Goal: Task Accomplishment & Management: Complete application form

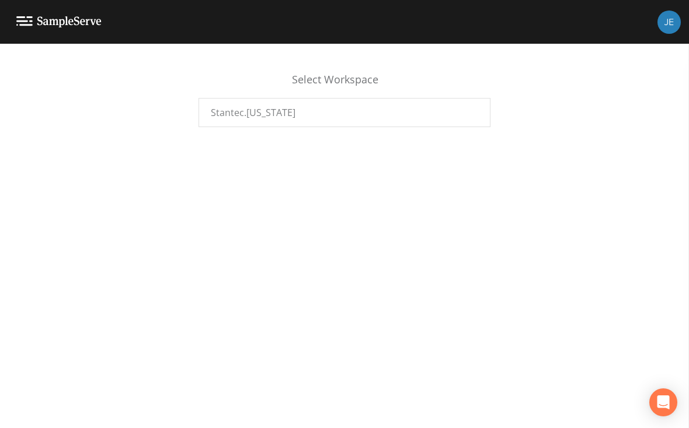
click at [364, 95] on div "Select Workspace" at bounding box center [344, 85] width 292 height 26
click at [353, 107] on div "Stantec.[US_STATE]" at bounding box center [344, 112] width 292 height 29
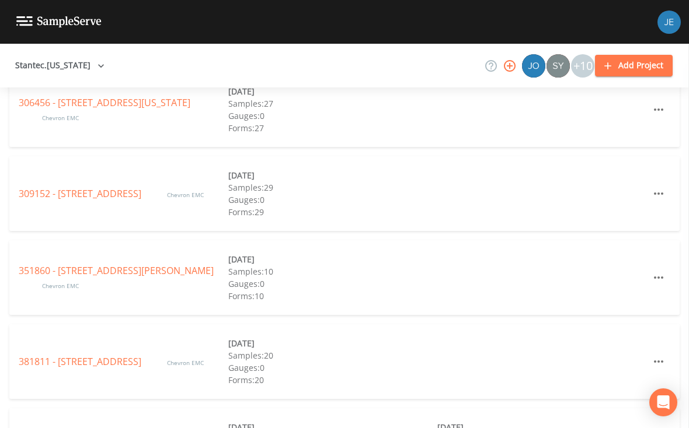
scroll to position [912, 0]
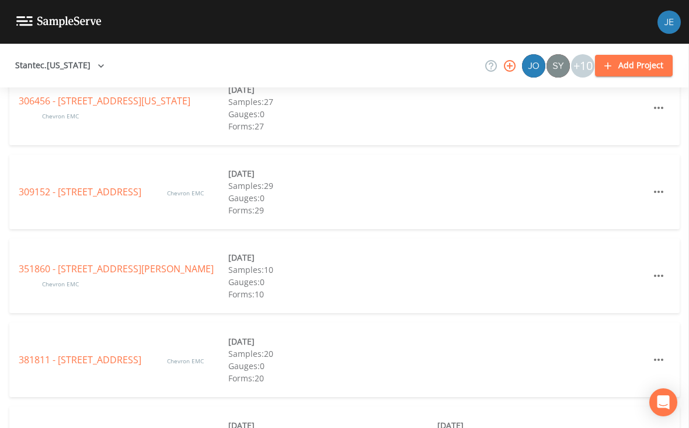
click at [109, 188] on link "309152 - [STREET_ADDRESS]" at bounding box center [81, 192] width 125 height 13
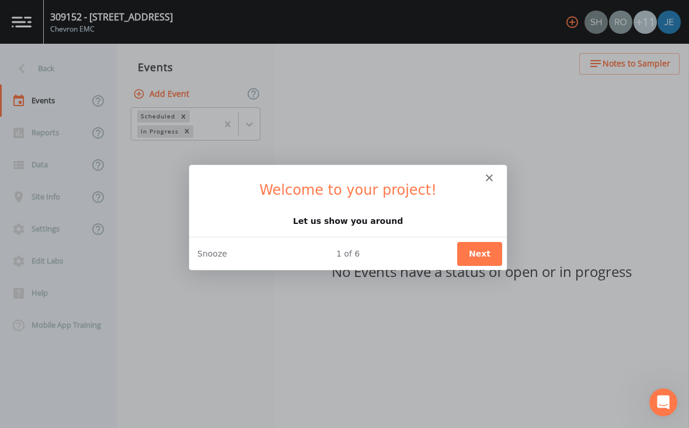
click at [50, 142] on div "Product tour overlay" at bounding box center [344, 214] width 689 height 428
click at [492, 174] on icon "Close" at bounding box center [488, 177] width 7 height 7
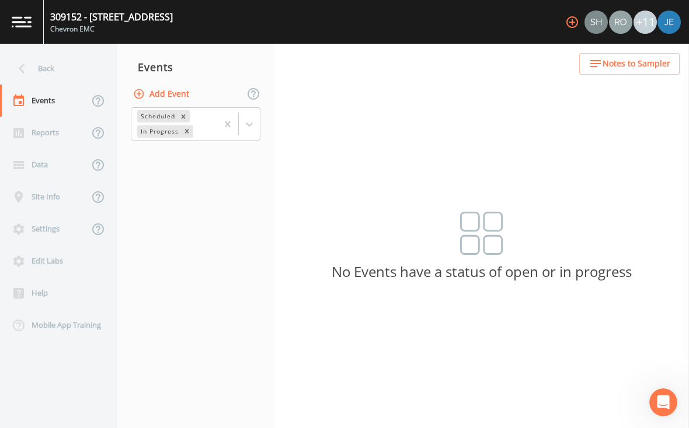
click at [45, 134] on div "Reports" at bounding box center [44, 133] width 89 height 32
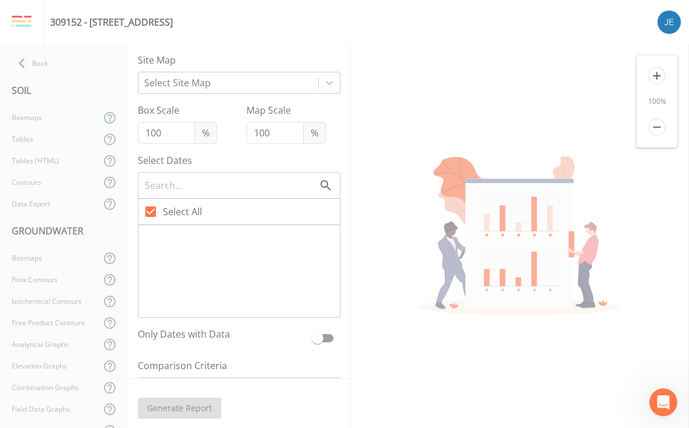
type input "60"
checkbox input "false"
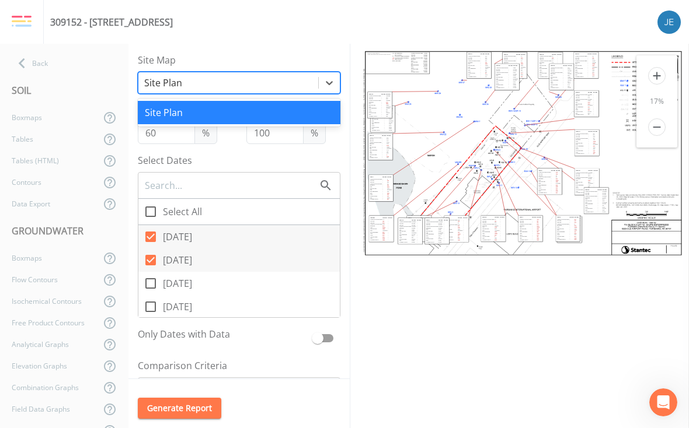
click at [311, 37] on div "309152 - 6223 Old Airport Rd." at bounding box center [344, 22] width 689 height 44
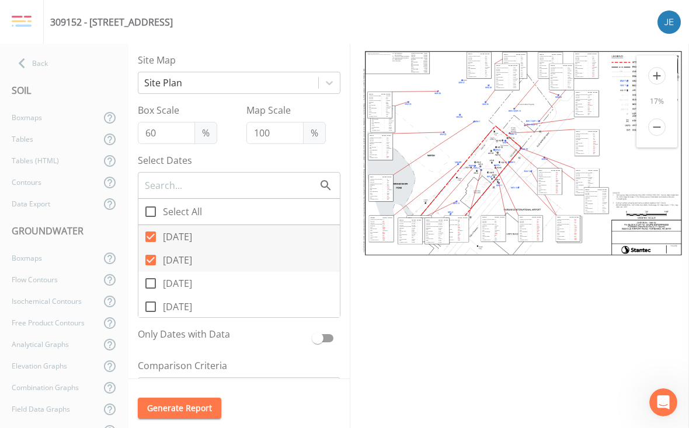
scroll to position [69, 0]
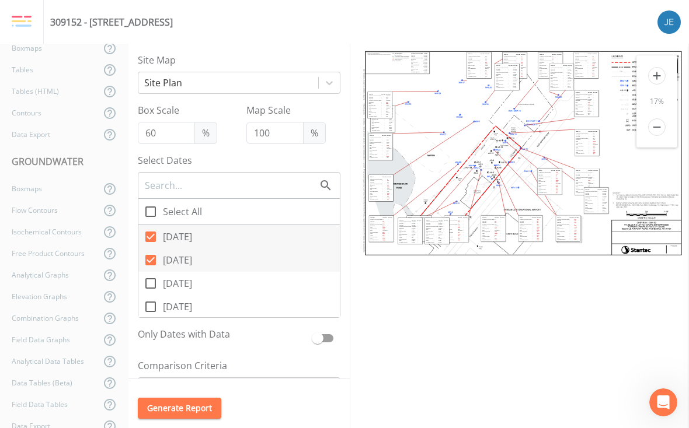
click at [64, 214] on div "Flow Contours" at bounding box center [50, 211] width 100 height 22
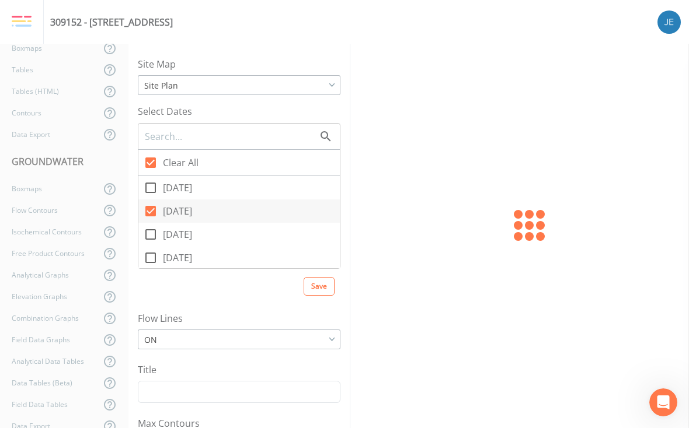
checkbox input "true"
type input "5"
click at [156, 187] on icon at bounding box center [150, 188] width 11 height 11
click at [150, 187] on input "08/21/2025" at bounding box center [144, 182] width 12 height 12
checkbox input "true"
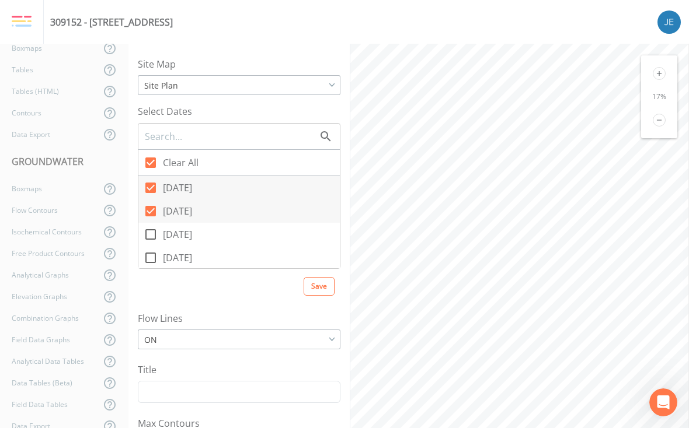
click at [149, 231] on input "08/19/2025" at bounding box center [144, 228] width 12 height 12
checkbox input "true"
click at [159, 217] on span at bounding box center [150, 222] width 25 height 25
click at [150, 217] on input "08/18/2025" at bounding box center [144, 216] width 12 height 12
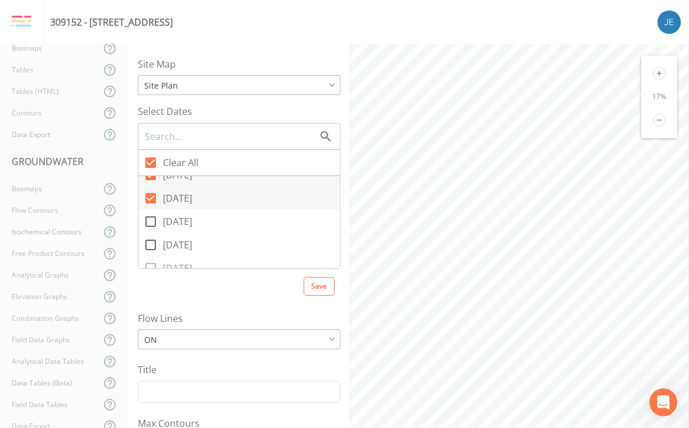
checkbox input "true"
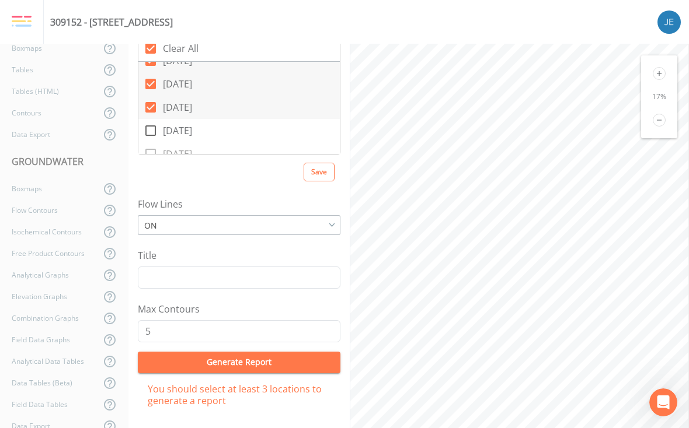
scroll to position [113, 0]
click at [166, 359] on button "Generate Report" at bounding box center [239, 364] width 203 height 22
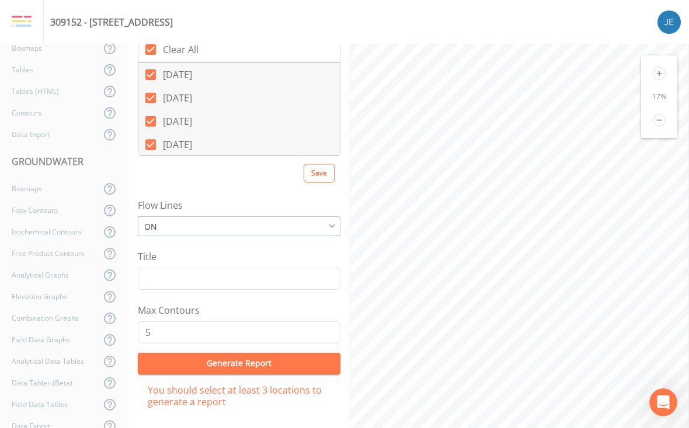
scroll to position [0, 0]
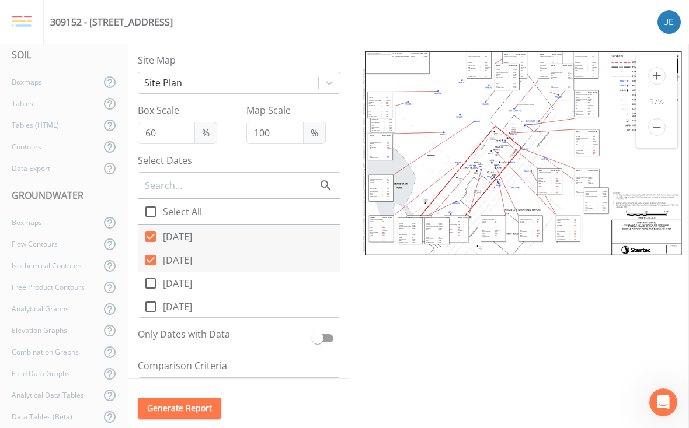
scroll to position [88, 0]
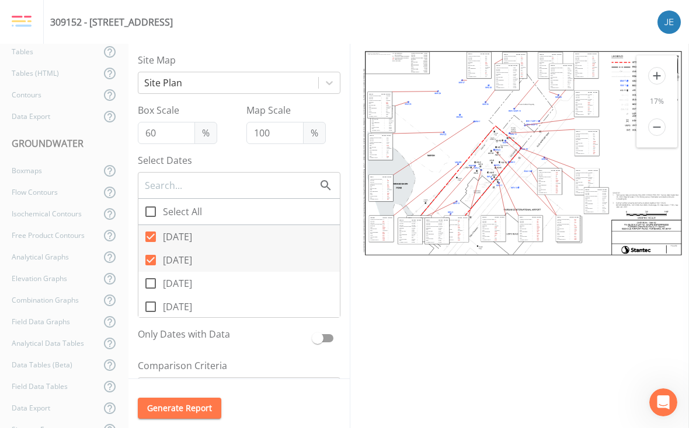
click at [29, 191] on div "Flow Contours" at bounding box center [50, 193] width 100 height 22
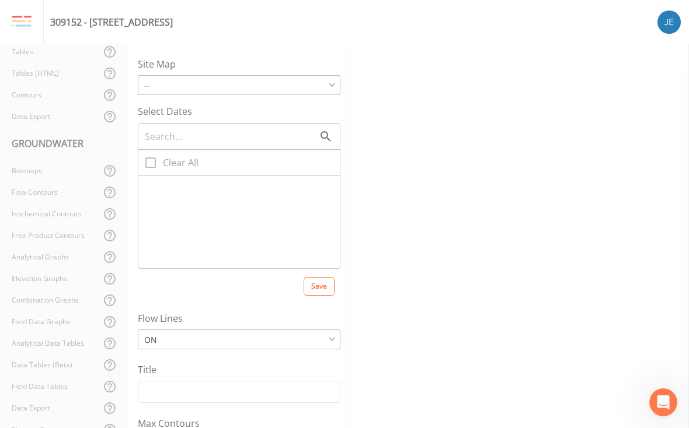
checkbox input "true"
type input "5"
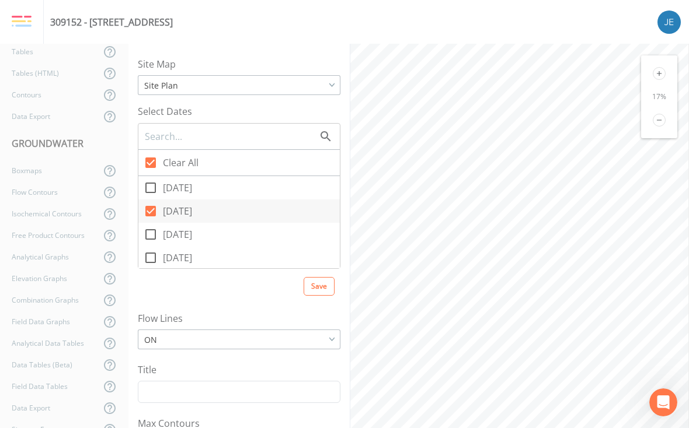
click at [149, 182] on input "08/21/2025" at bounding box center [144, 182] width 12 height 12
checkbox input "true"
click at [156, 235] on icon at bounding box center [151, 235] width 14 height 14
click at [150, 234] on input "08/19/2025" at bounding box center [144, 228] width 12 height 12
checkbox input "true"
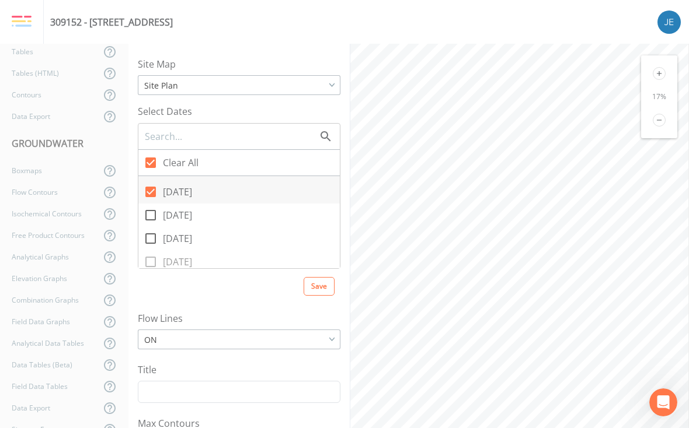
scroll to position [61, 0]
click at [146, 195] on input "08/18/2025" at bounding box center [144, 191] width 12 height 12
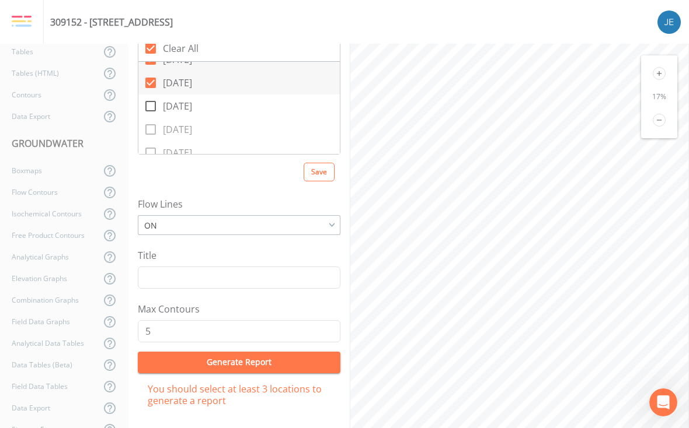
scroll to position [113, 0]
click at [309, 361] on button "Generate Report" at bounding box center [239, 364] width 203 height 22
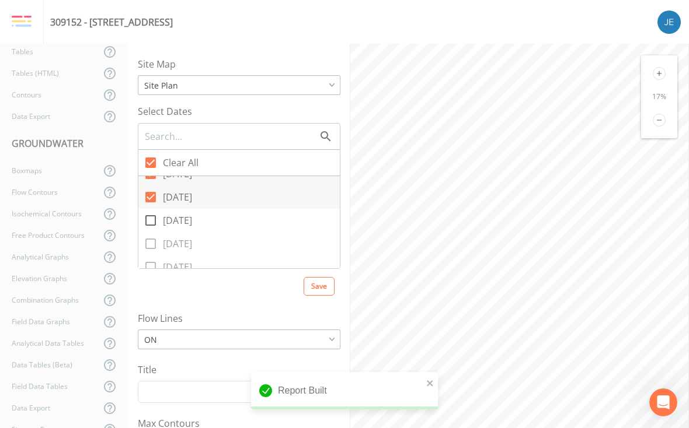
scroll to position [0, 0]
click at [149, 196] on input "08/18/2025" at bounding box center [144, 191] width 12 height 12
checkbox input "false"
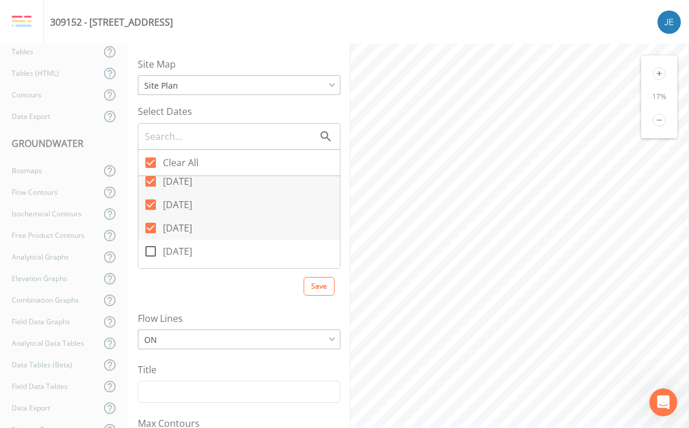
scroll to position [6, 0]
click at [148, 224] on input "08/19/2025" at bounding box center [144, 223] width 12 height 12
click at [154, 229] on icon at bounding box center [151, 229] width 14 height 14
click at [150, 228] on input "08/19/2025" at bounding box center [144, 223] width 12 height 12
checkbox input "true"
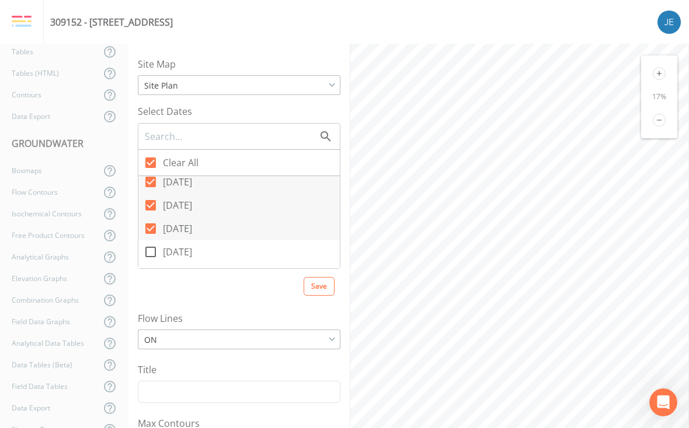
click at [147, 180] on input "08/21/2025" at bounding box center [144, 176] width 12 height 12
checkbox input "false"
click at [141, 161] on input "Clear All" at bounding box center [144, 157] width 12 height 12
checkbox input "false"
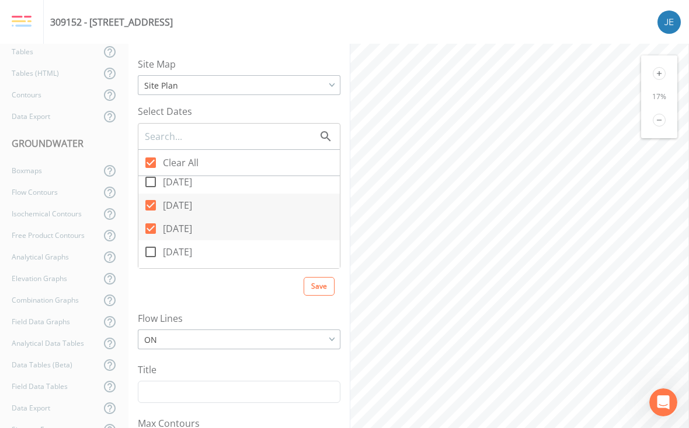
checkbox input "false"
click at [149, 254] on input "05/14/2025" at bounding box center [144, 250] width 12 height 12
checkbox input "true"
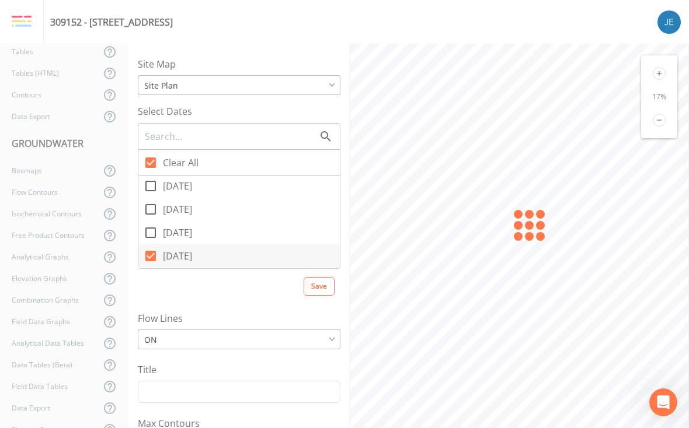
click at [149, 227] on input "05/15/2025" at bounding box center [144, 227] width 12 height 12
checkbox input "true"
click at [149, 208] on input "05/16/2025" at bounding box center [144, 203] width 12 height 12
checkbox input "true"
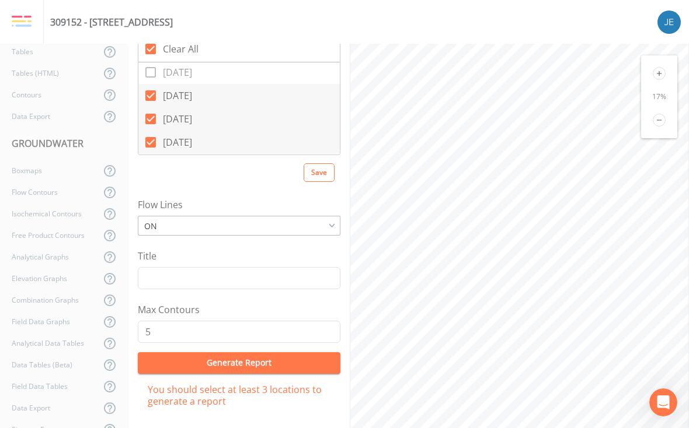
scroll to position [113, 0]
click at [306, 365] on button "Generate Report" at bounding box center [239, 364] width 203 height 22
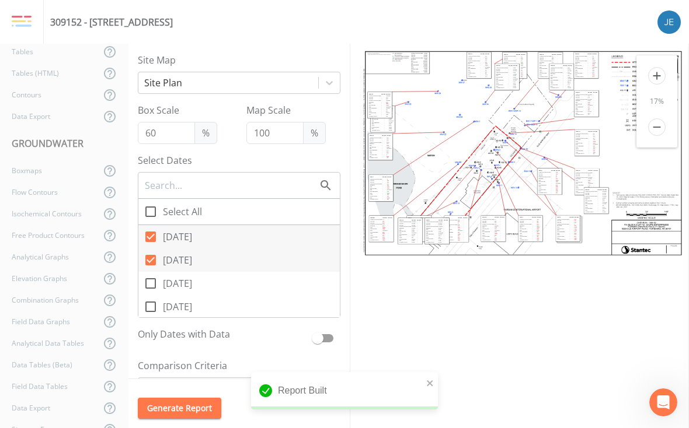
click at [20, 24] on img at bounding box center [22, 21] width 20 height 13
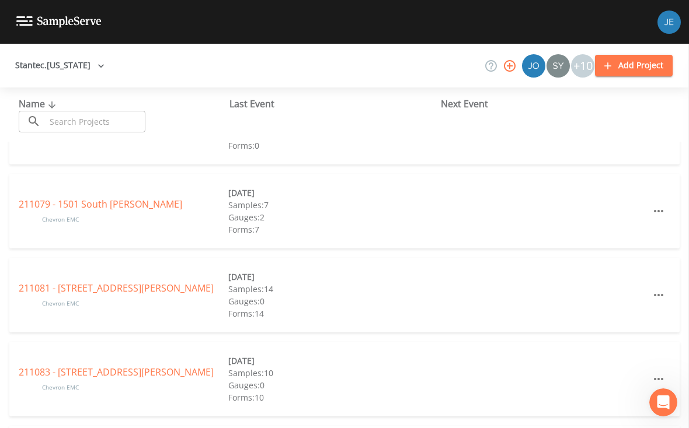
scroll to position [142, 0]
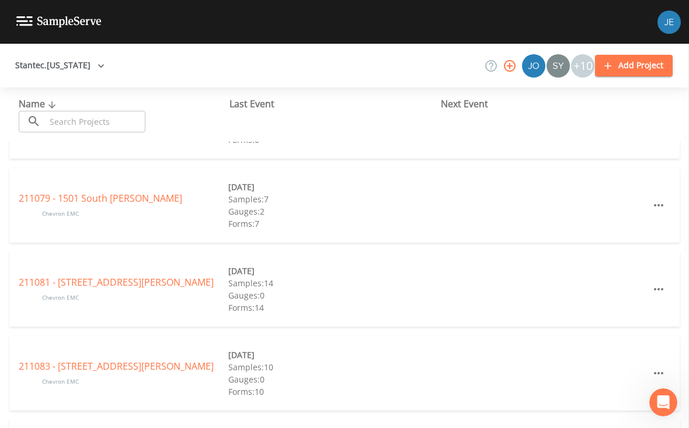
click at [97, 289] on link "211081 - 4103 Geist Rd" at bounding box center [116, 282] width 195 height 13
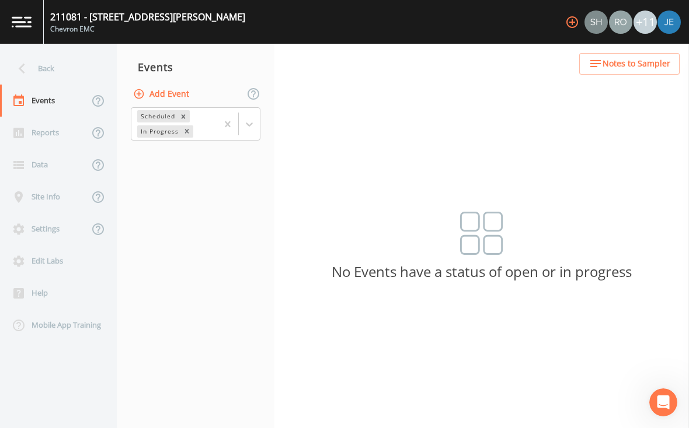
click at [172, 87] on button "Add Event" at bounding box center [162, 94] width 63 height 22
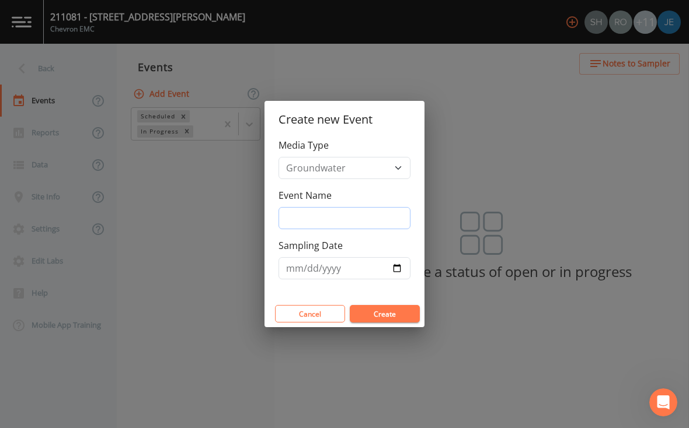
click at [374, 218] on input "Event Name" at bounding box center [344, 218] width 132 height 22
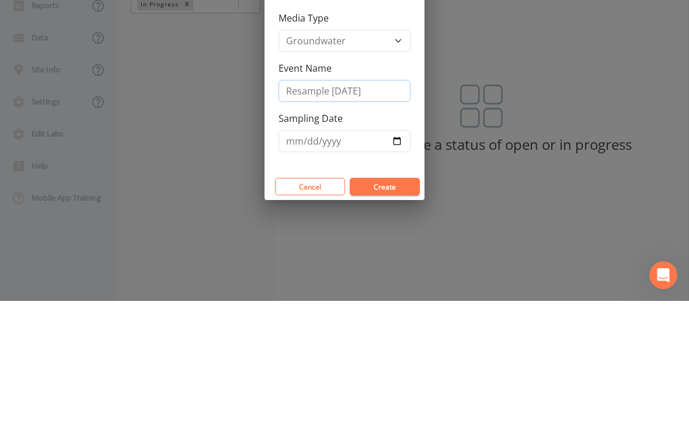
type input "Resample Sept25"
click at [301, 257] on input "Sampling Date" at bounding box center [344, 268] width 132 height 22
type input "2025-09-24"
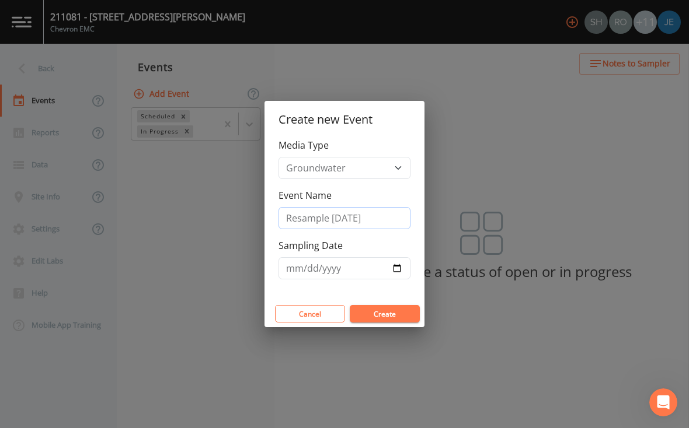
click at [392, 214] on input "Resample Sept25" at bounding box center [344, 218] width 132 height 22
type input "Resample Sept25 REMI"
click at [401, 315] on button "Create" at bounding box center [385, 314] width 70 height 18
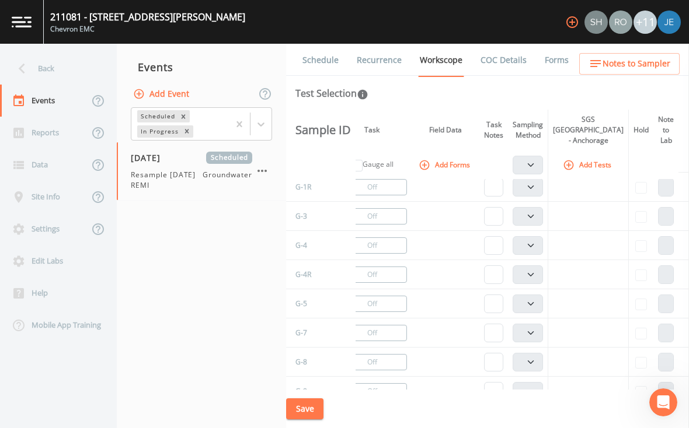
scroll to position [8, 33]
click at [589, 155] on button "Add Tests" at bounding box center [589, 164] width 55 height 19
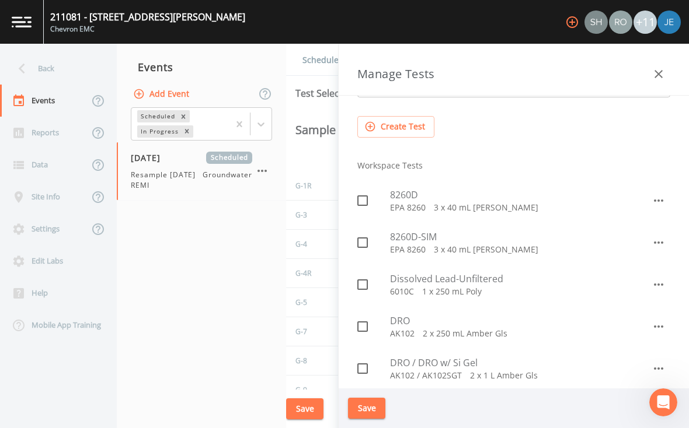
scroll to position [80, 0]
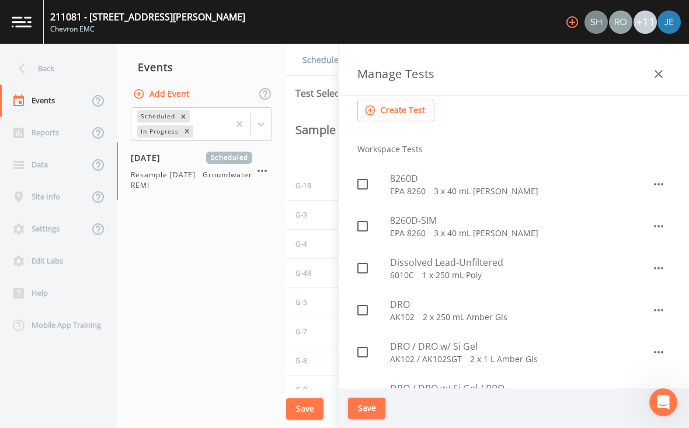
click at [469, 187] on p "EPA 8260   3 x 40 mL Amber VOAs" at bounding box center [521, 192] width 262 height 12
checkbox input "true"
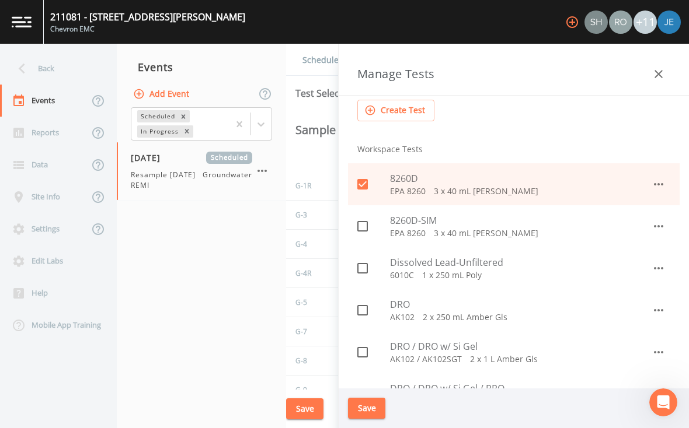
click at [473, 233] on p "EPA 8260   3 x 40 mL Amber VOAs" at bounding box center [521, 234] width 262 height 12
checkbox input "true"
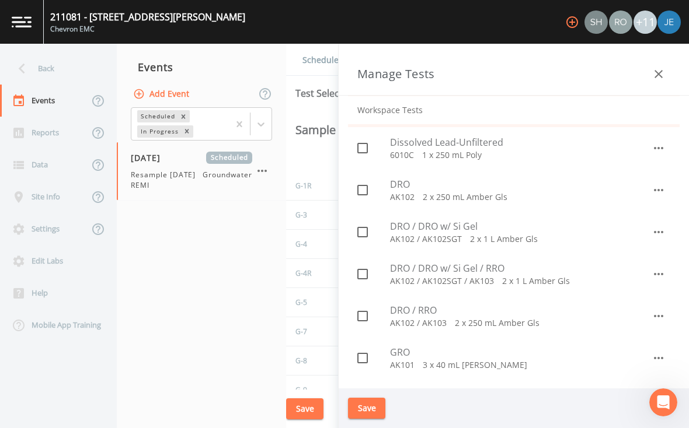
scroll to position [202, 0]
click at [463, 366] on p "AK101   3 x 40 mL Amber VOAs" at bounding box center [521, 364] width 262 height 12
checkbox input "true"
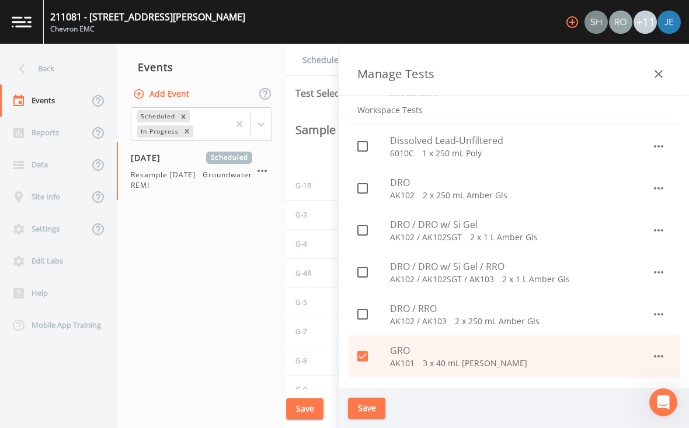
click at [517, 282] on p "AK102 / AK102SGT / AK103   2 x 1 L Amber Gls" at bounding box center [521, 280] width 262 height 12
checkbox input "true"
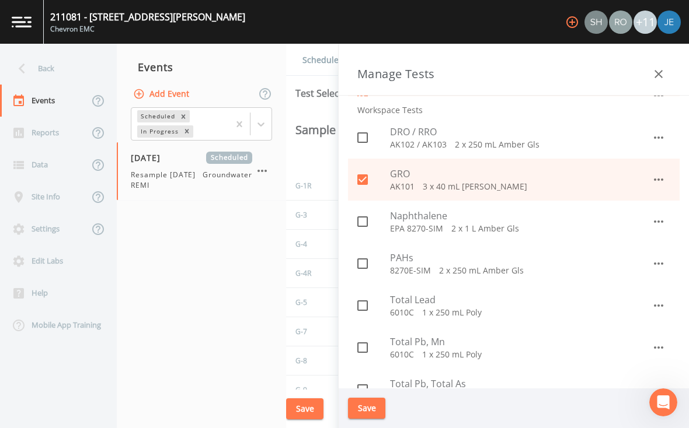
scroll to position [388, 0]
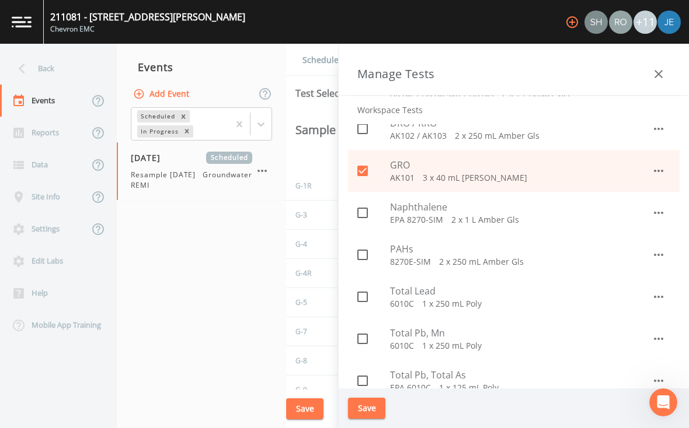
click at [486, 231] on div "Naphthalene EPA 8270-SIM   2 x 1 L Amber Gls" at bounding box center [514, 213] width 332 height 42
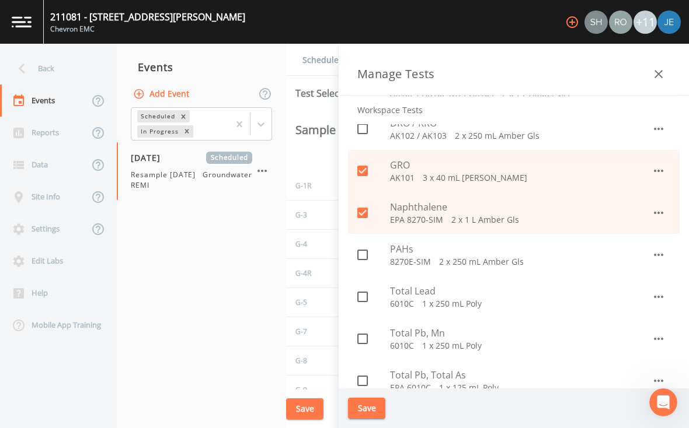
click at [510, 219] on p "EPA 8270-SIM   2 x 1 L Amber Gls" at bounding box center [521, 220] width 262 height 12
checkbox input "false"
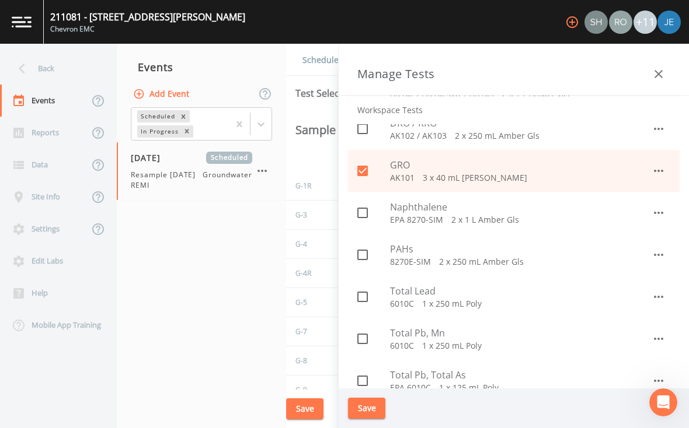
click at [515, 264] on p "8270E-SIM   2 x 250 mL Amber Gls" at bounding box center [521, 262] width 262 height 12
checkbox input "true"
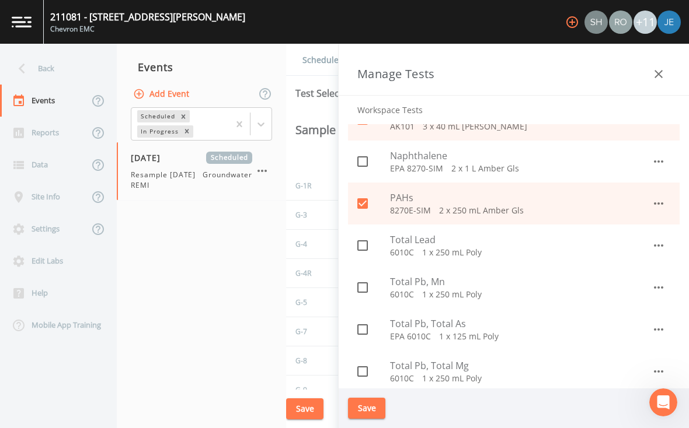
scroll to position [458, 0]
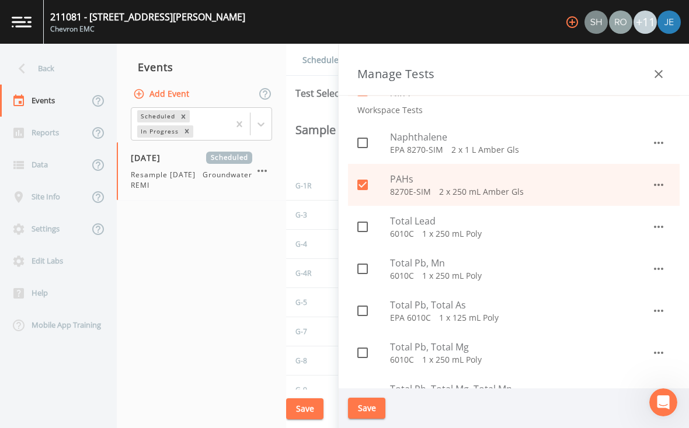
click at [483, 232] on p "6010C   1 x 250 mL Poly" at bounding box center [521, 234] width 262 height 12
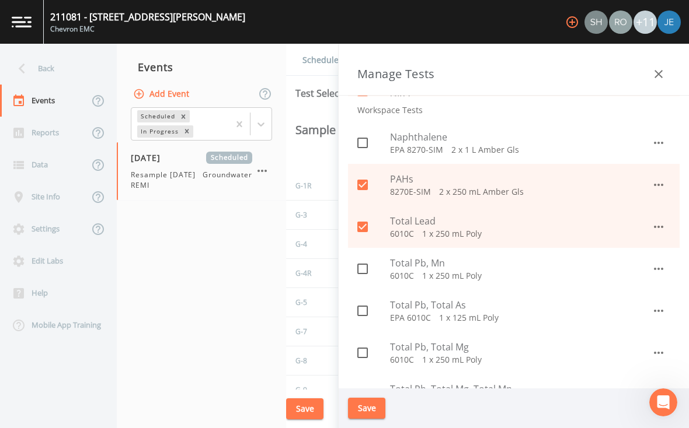
checkbox input "true"
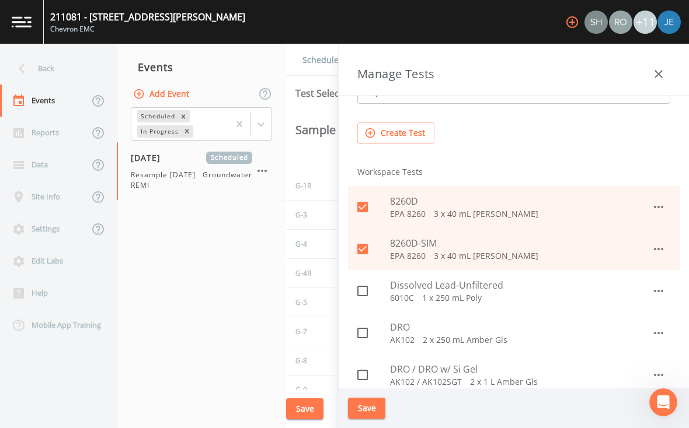
scroll to position [36, 0]
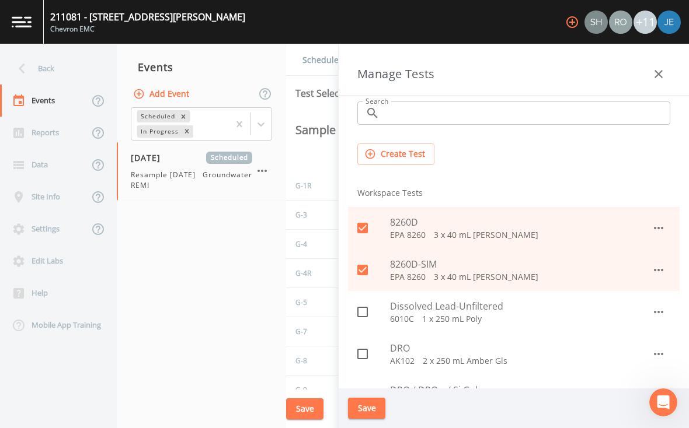
click at [499, 309] on span "Dissolved Lead-Unfiltered" at bounding box center [521, 306] width 262 height 14
checkbox input "true"
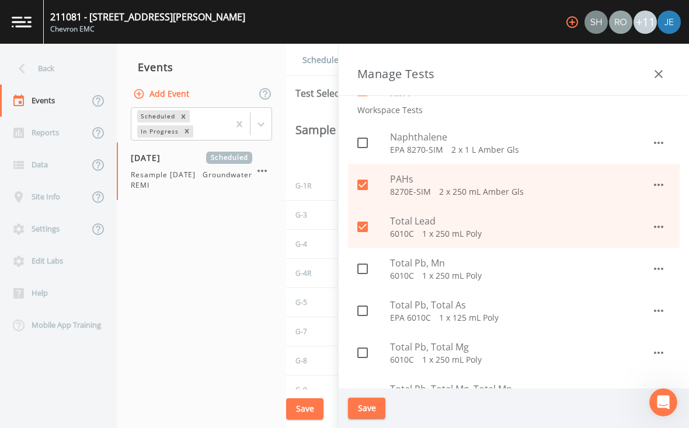
scroll to position [461, 0]
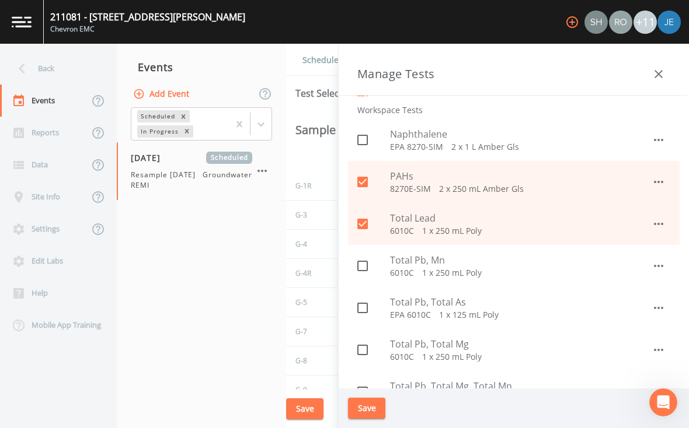
click at [365, 403] on button "Save" at bounding box center [366, 409] width 37 height 22
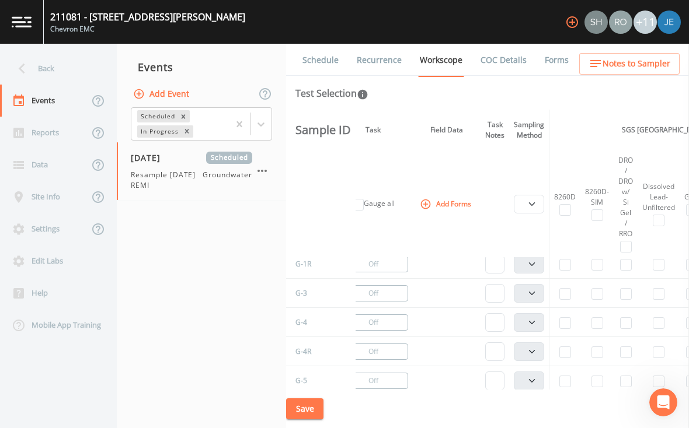
click at [571, 204] on input "checkbox" at bounding box center [565, 210] width 12 height 12
checkbox input "true"
select select "132d7689-3bb8-465b-98a9-744e7d509d8d"
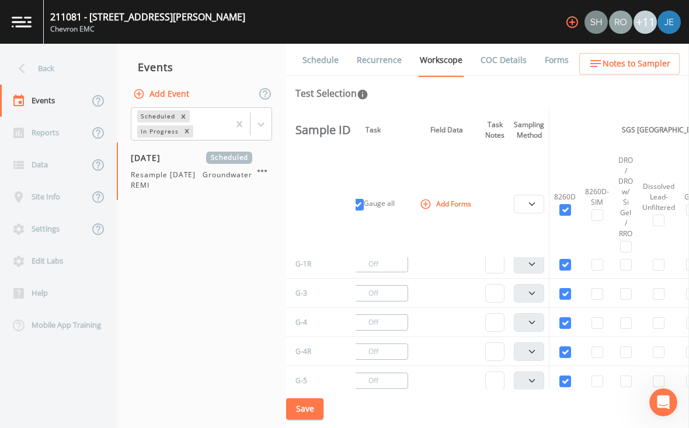
select select "132d7689-3bb8-465b-98a9-744e7d509d8d"
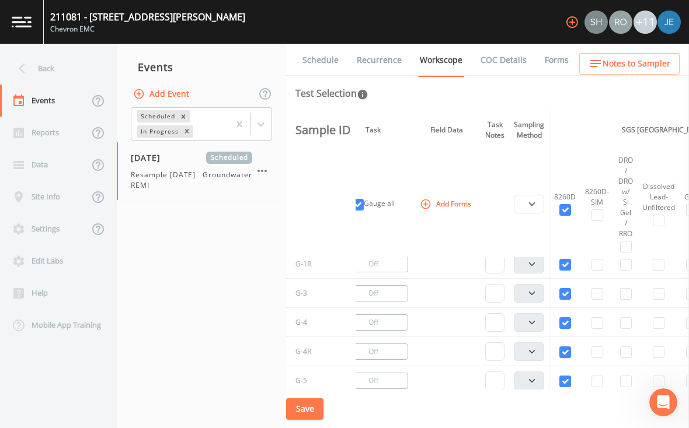
select select "132d7689-3bb8-465b-98a9-744e7d509d8d"
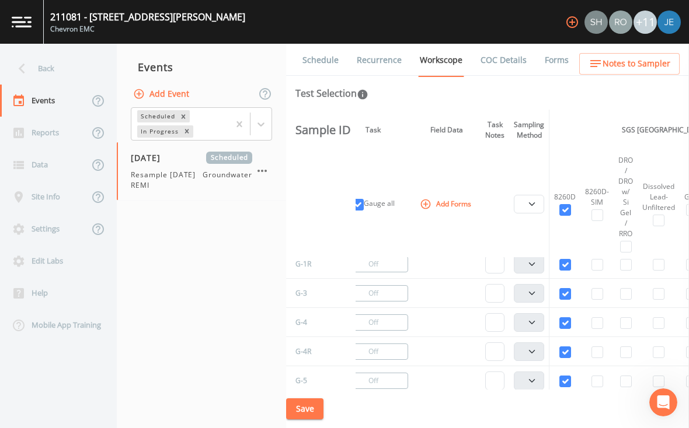
select select "132d7689-3bb8-465b-98a9-744e7d509d8d"
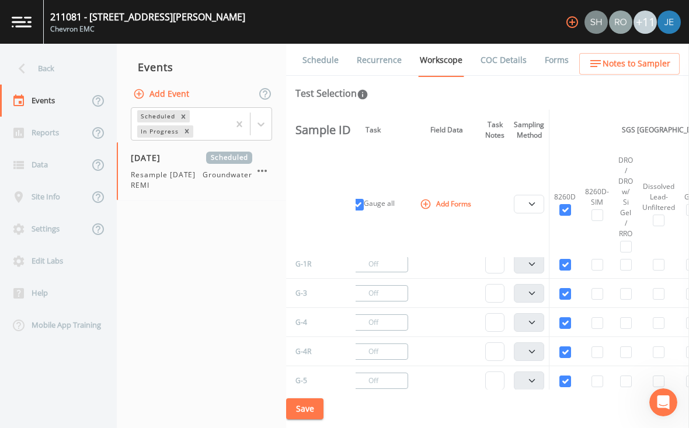
select select "132d7689-3bb8-465b-98a9-744e7d509d8d"
checkbox input "true"
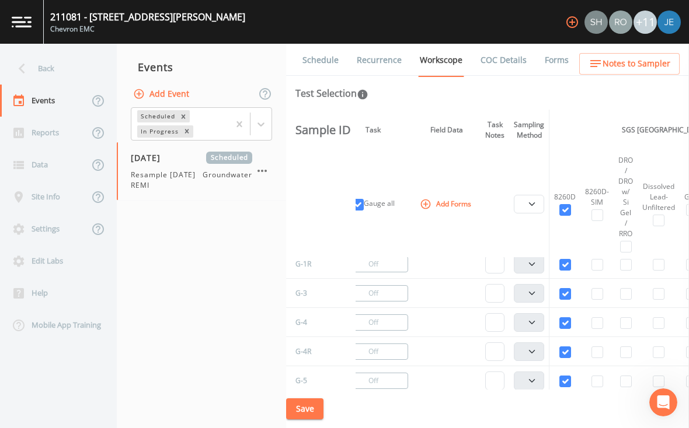
checkbox input "true"
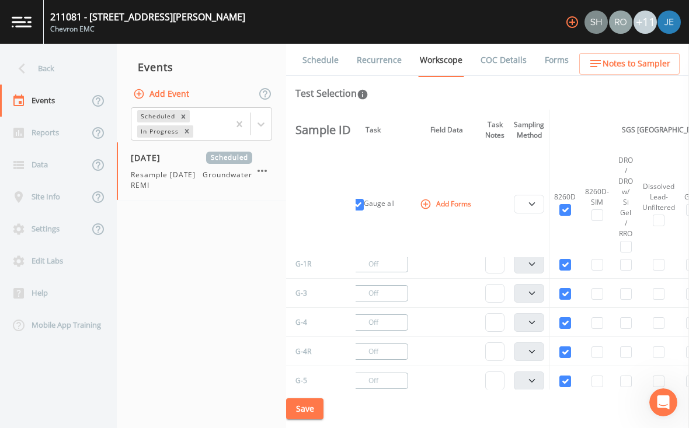
checkbox input "true"
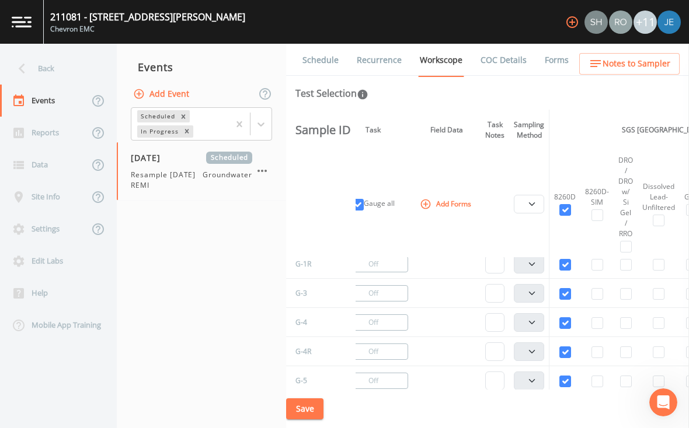
checkbox input "true"
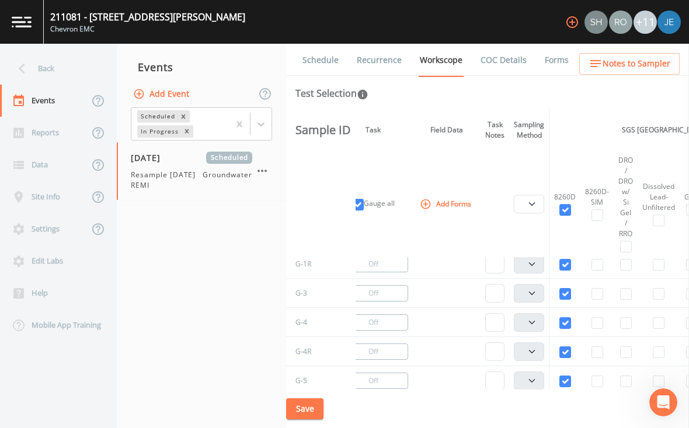
checkbox input "true"
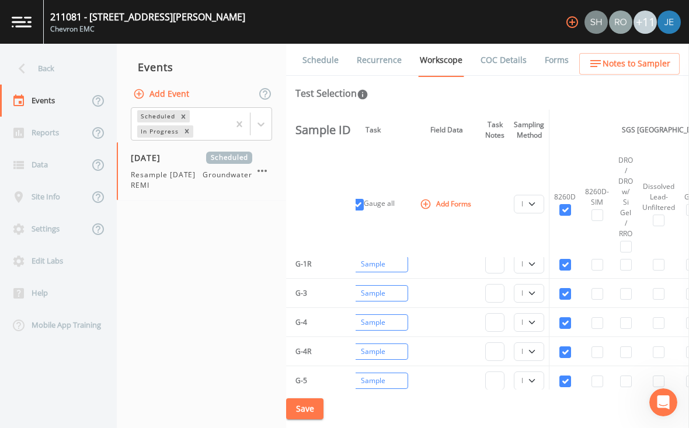
click at [603, 210] on input "checkbox" at bounding box center [597, 216] width 12 height 12
checkbox input "true"
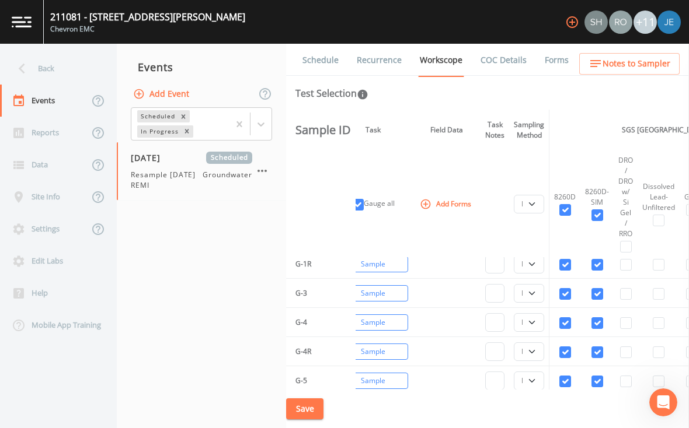
checkbox input "true"
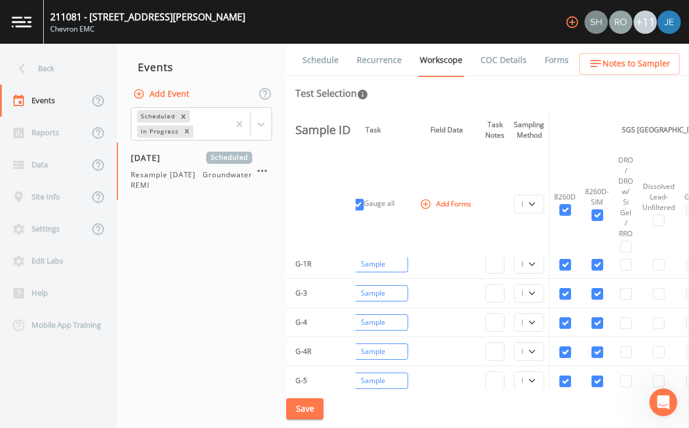
checkbox input "true"
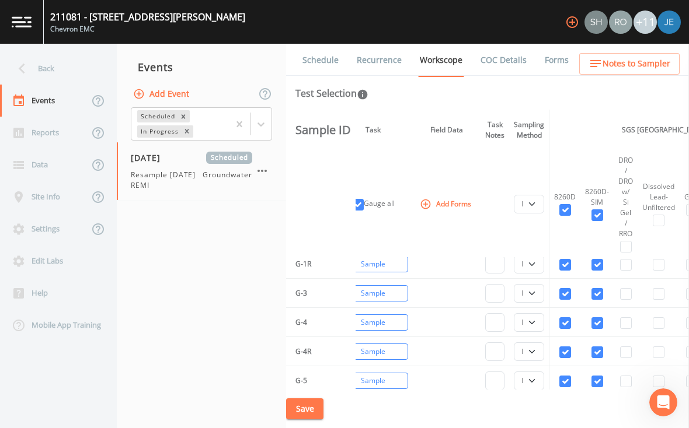
checkbox input "true"
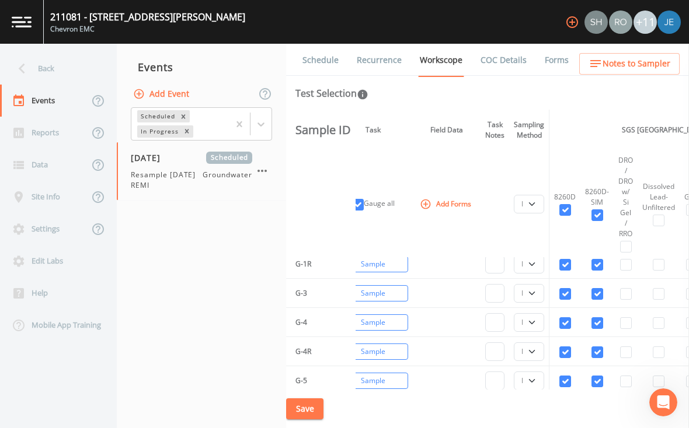
checkbox input "true"
click at [632, 241] on input "checkbox" at bounding box center [626, 247] width 12 height 12
checkbox input "true"
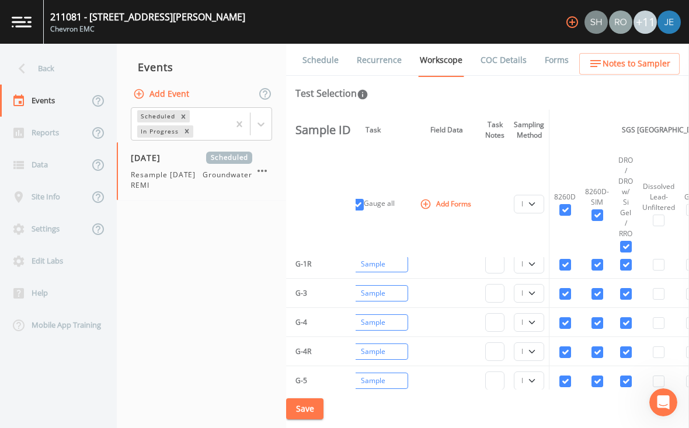
checkbox input "true"
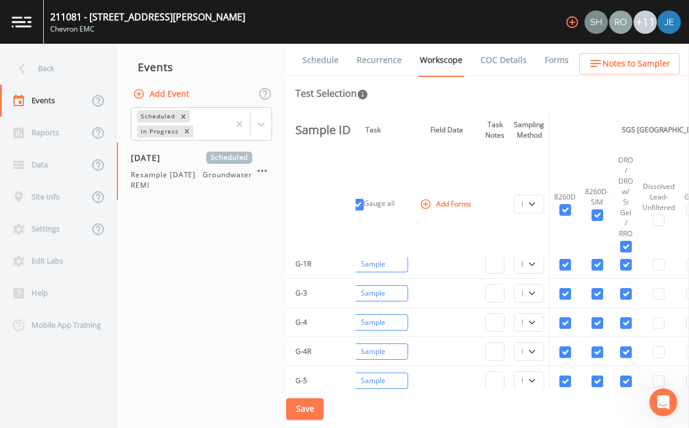
checkbox input "true"
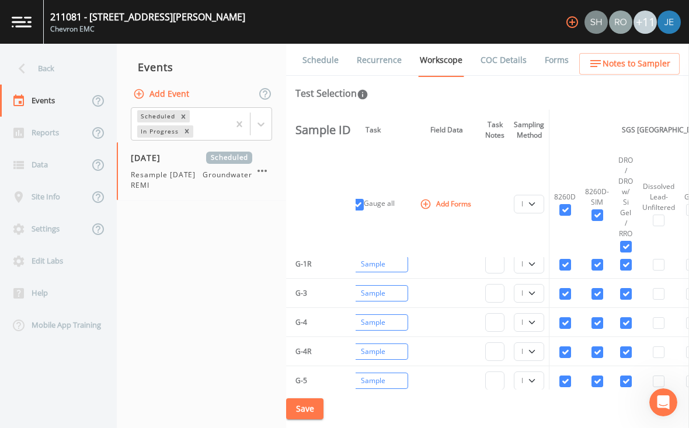
checkbox input "true"
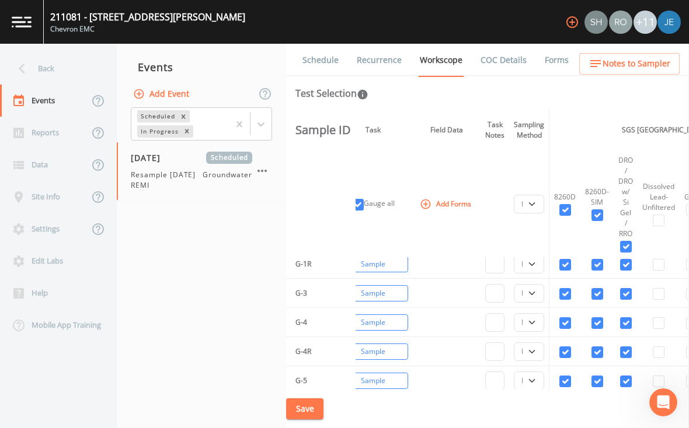
checkbox input "true"
click at [664, 215] on input "checkbox" at bounding box center [659, 221] width 12 height 12
checkbox input "true"
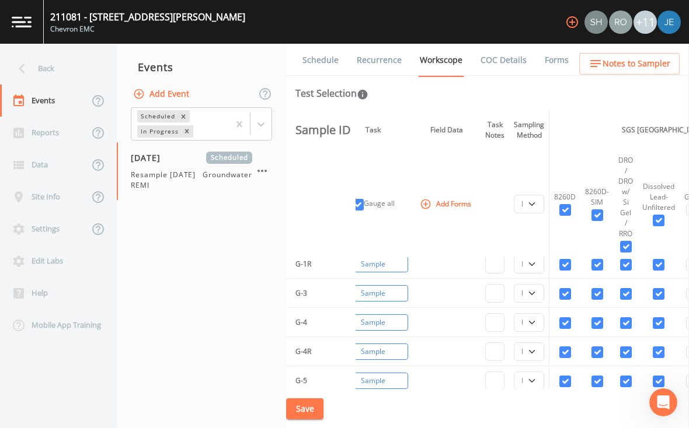
checkbox input "true"
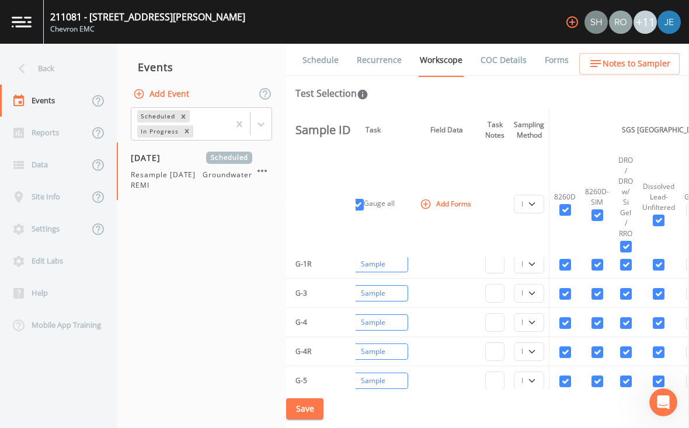
checkbox input "true"
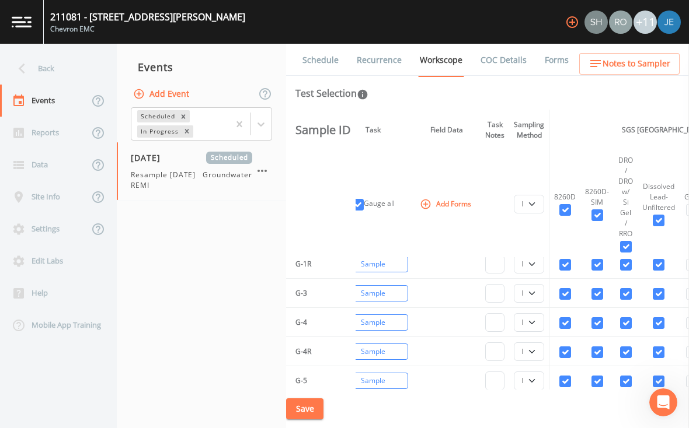
checkbox input "true"
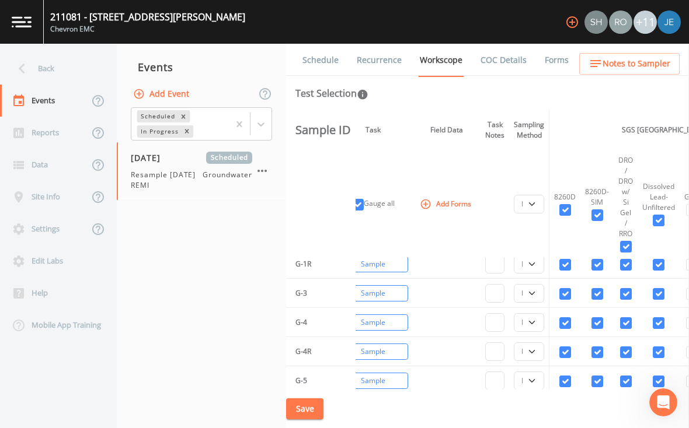
checkbox input "true"
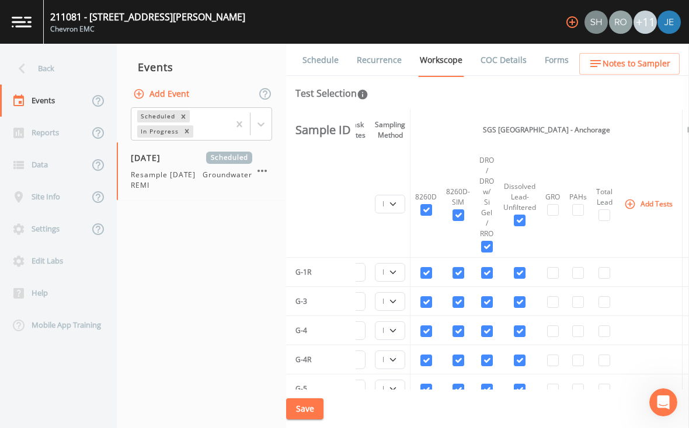
scroll to position [0, 173]
click at [558, 204] on input "checkbox" at bounding box center [552, 210] width 12 height 12
checkbox input "true"
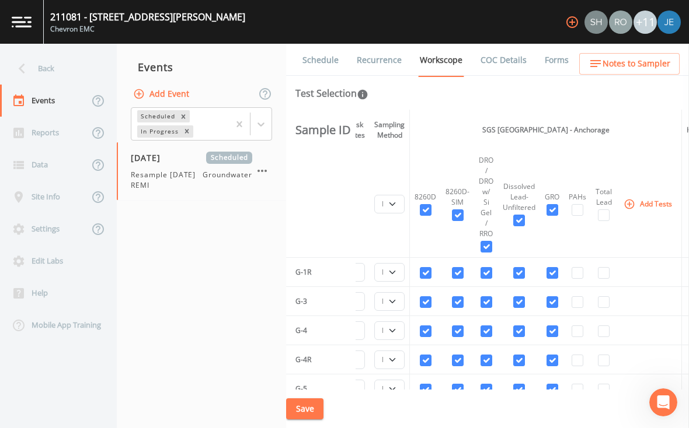
checkbox input "true"
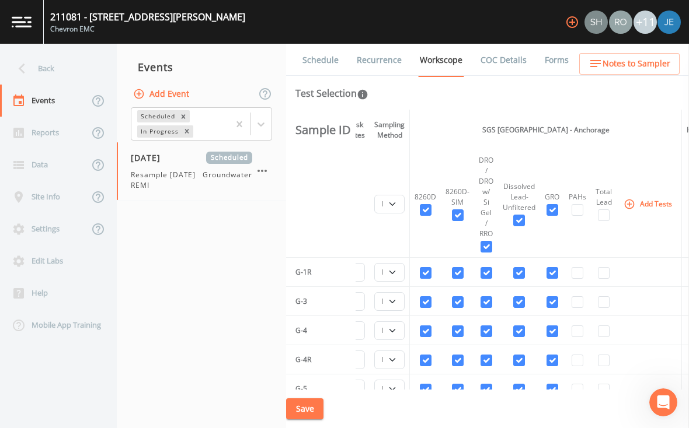
checkbox input "true"
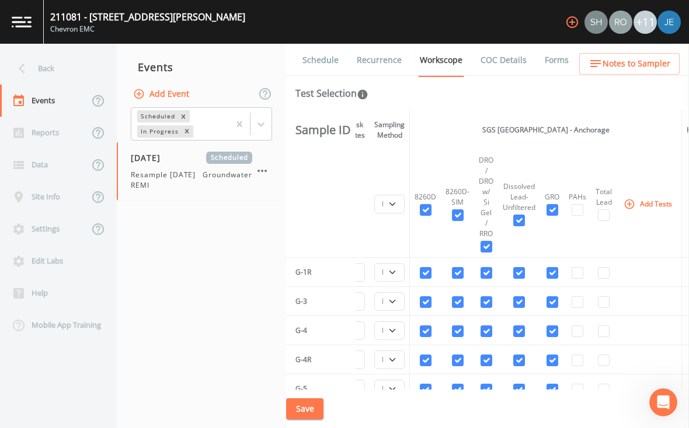
checkbox input "true"
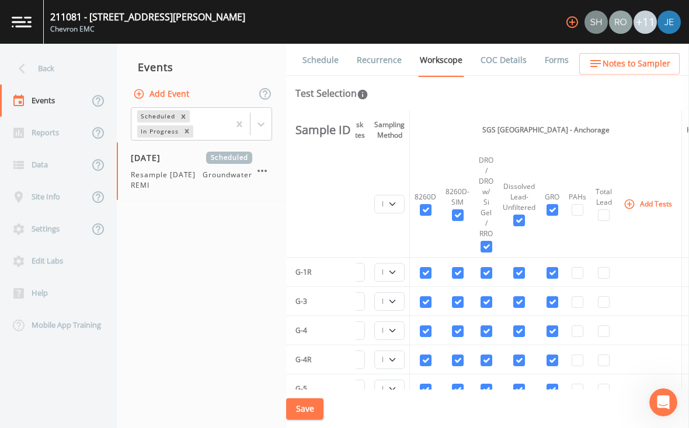
checkbox input "true"
click at [583, 204] on input "checkbox" at bounding box center [577, 210] width 12 height 12
checkbox input "true"
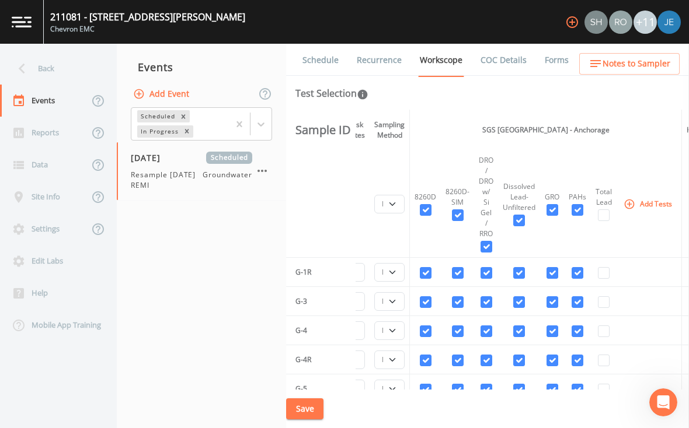
checkbox input "true"
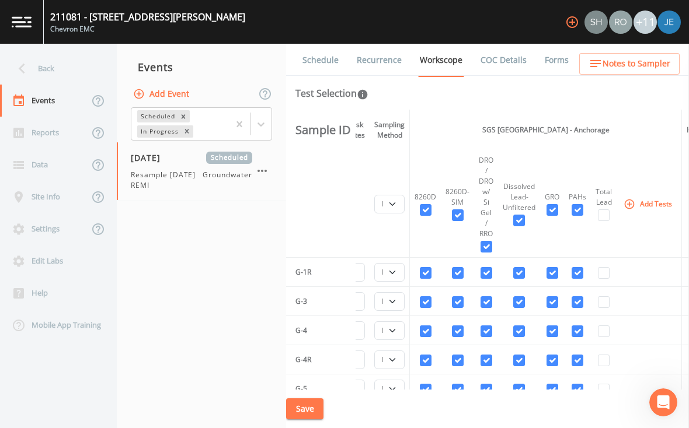
checkbox input "true"
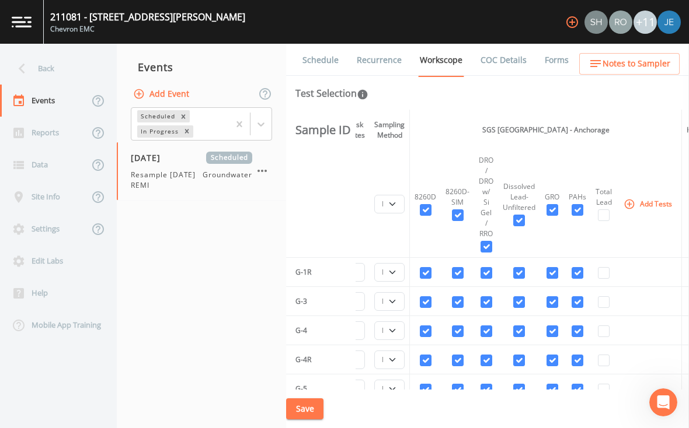
checkbox input "true"
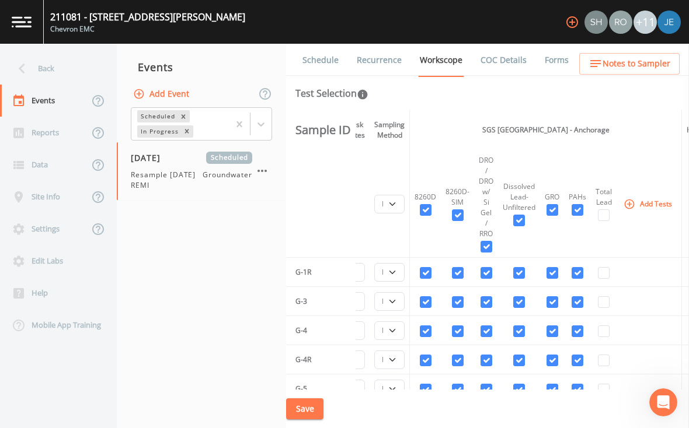
checkbox input "true"
click at [608, 210] on input "checkbox" at bounding box center [604, 216] width 12 height 12
checkbox input "true"
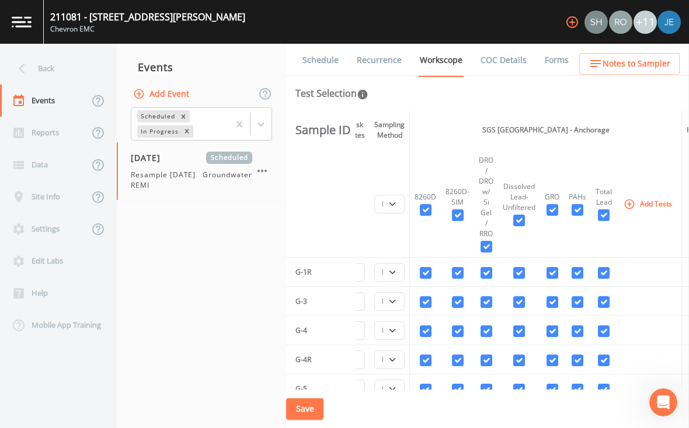
checkbox input "true"
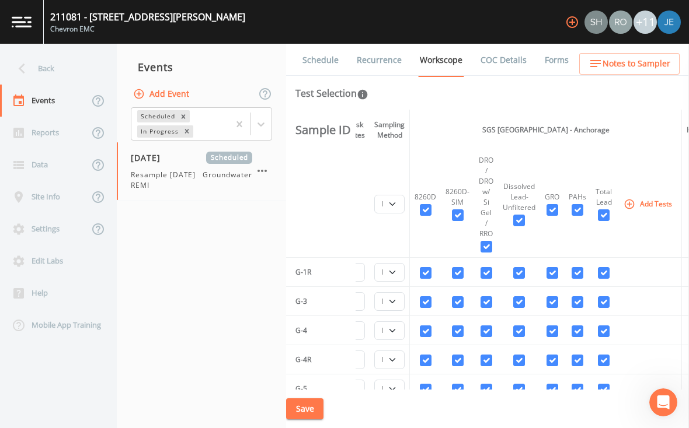
checkbox input "true"
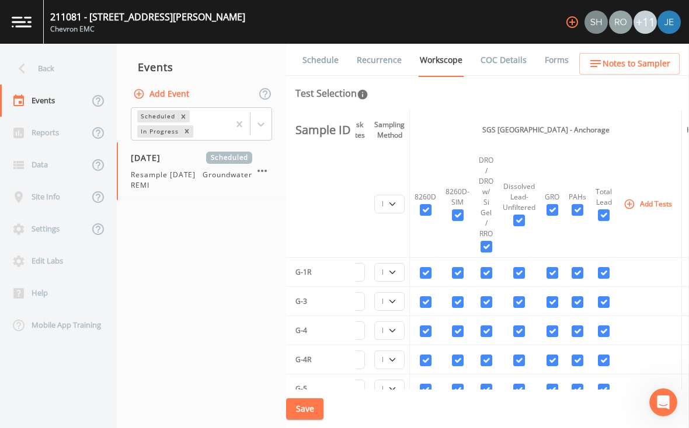
checkbox input "true"
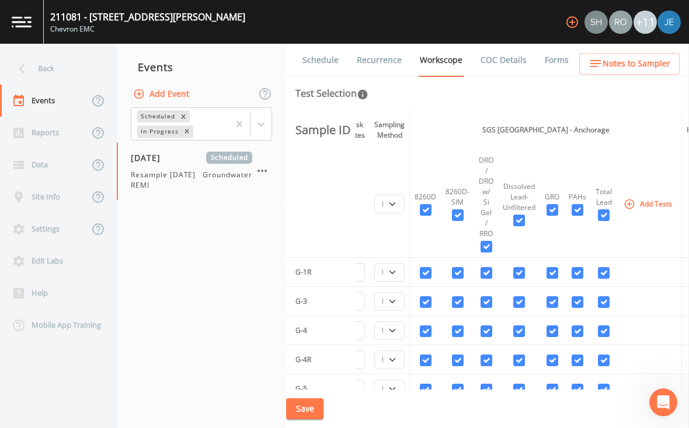
checkbox input "true"
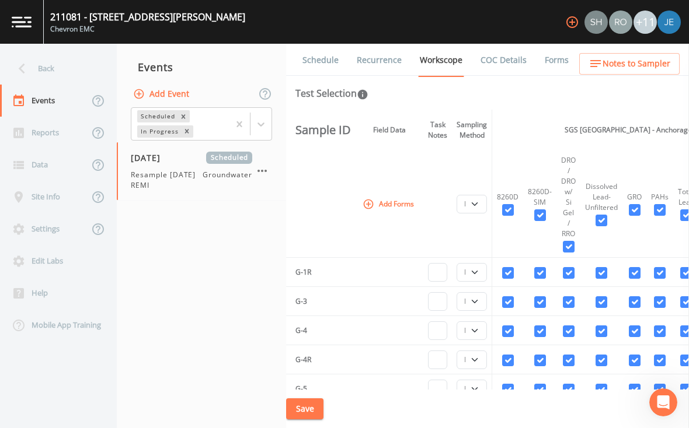
scroll to position [0, 91]
click at [513, 204] on input "checkbox" at bounding box center [507, 210] width 12 height 12
checkbox input "false"
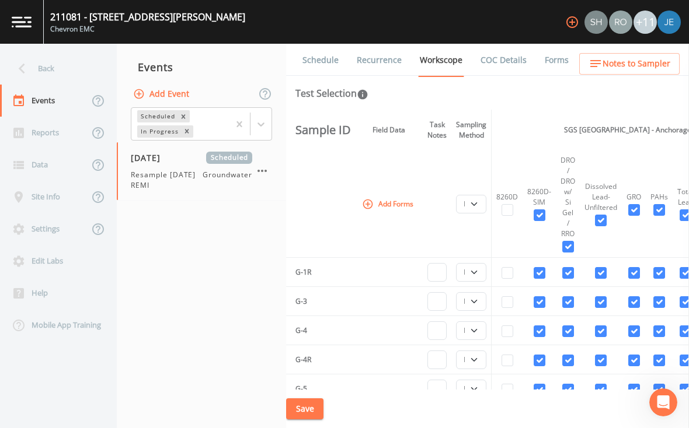
checkbox input "false"
click at [543, 210] on input "checkbox" at bounding box center [540, 216] width 12 height 12
click at [574, 241] on input "checkbox" at bounding box center [568, 247] width 12 height 12
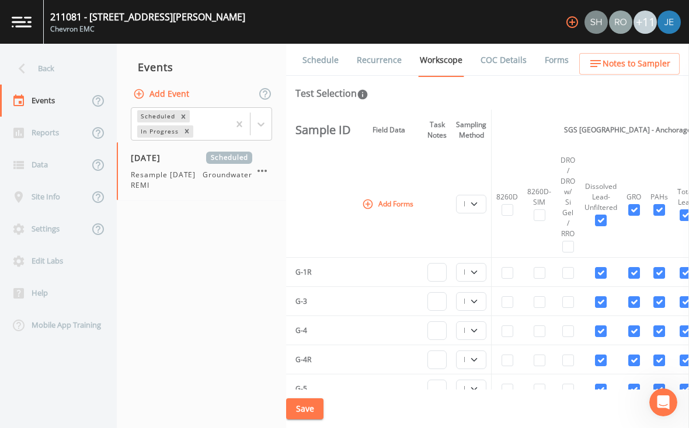
click at [607, 215] on input "checkbox" at bounding box center [601, 221] width 12 height 12
click at [640, 204] on input "checkbox" at bounding box center [634, 210] width 12 height 12
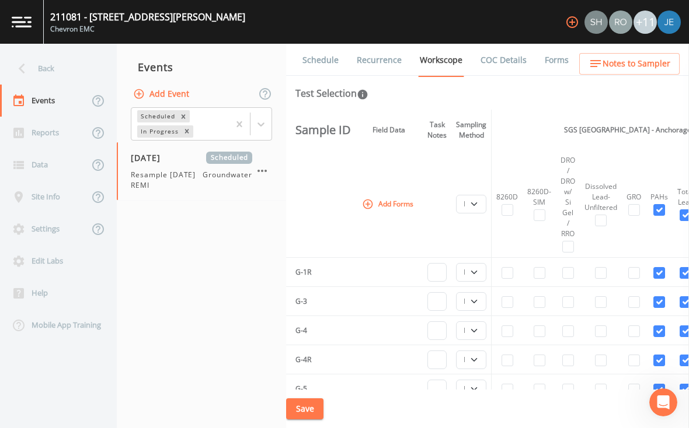
click at [665, 204] on input "checkbox" at bounding box center [659, 210] width 12 height 12
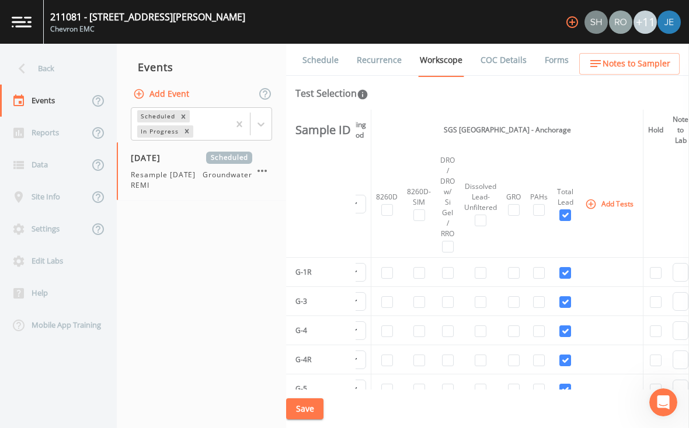
scroll to position [0, 212]
click at [567, 210] on input "checkbox" at bounding box center [565, 216] width 12 height 12
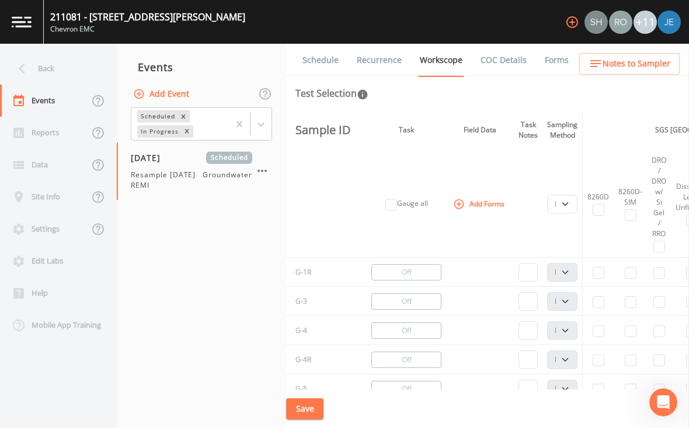
scroll to position [0, 0]
click at [565, 195] on select "PDB Bag Grab Low Flow 3 Vol. Purge" at bounding box center [562, 204] width 30 height 19
click at [572, 195] on select "PDB Bag Grab Low Flow 3 Vol. Purge" at bounding box center [562, 204] width 30 height 19
click at [426, 280] on button "Off" at bounding box center [406, 288] width 70 height 16
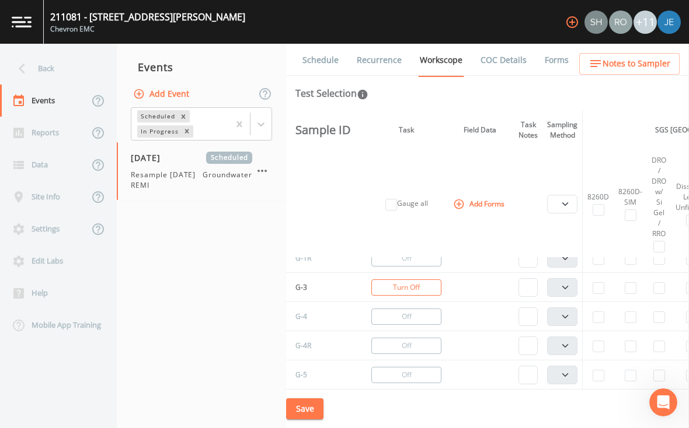
click at [427, 280] on button "Turn Off" at bounding box center [406, 288] width 70 height 16
click at [426, 280] on button "Change to Gauge" at bounding box center [406, 288] width 70 height 16
click at [425, 280] on button "Turn Off" at bounding box center [406, 288] width 70 height 16
click at [428, 280] on button "Change to Gauge" at bounding box center [406, 288] width 70 height 16
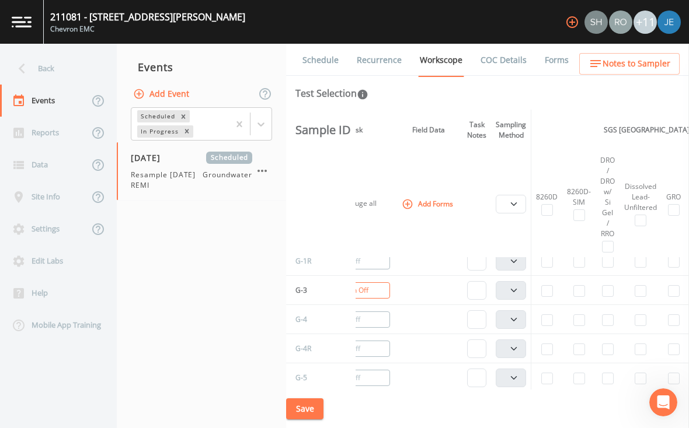
scroll to position [11, 52]
click at [552, 285] on input "checkbox" at bounding box center [547, 291] width 12 height 12
click at [583, 285] on input "checkbox" at bounding box center [579, 291] width 12 height 12
click at [613, 285] on input "checkbox" at bounding box center [607, 291] width 12 height 12
click at [506, 195] on select "PDB Bag Grab Low Flow 3 Vol. Purge" at bounding box center [510, 204] width 30 height 19
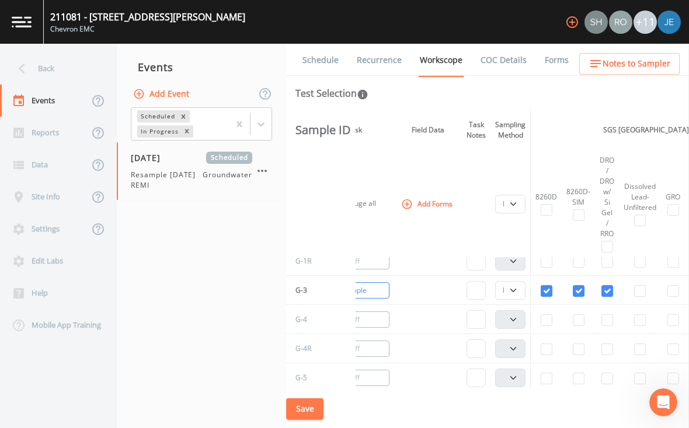
click at [642, 285] on input "checkbox" at bounding box center [640, 291] width 12 height 12
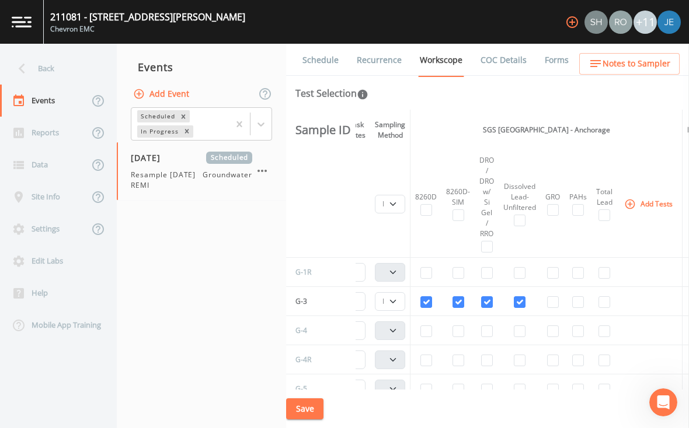
scroll to position [0, 175]
click at [552, 297] on input "checkbox" at bounding box center [551, 303] width 12 height 12
click at [581, 297] on input "checkbox" at bounding box center [576, 303] width 12 height 12
click at [608, 297] on input "checkbox" at bounding box center [602, 303] width 12 height 12
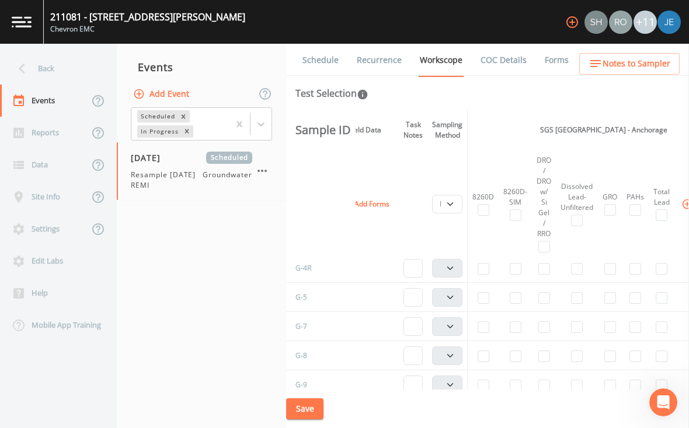
scroll to position [92, 119]
click at [514, 351] on input "checkbox" at bounding box center [512, 357] width 12 height 12
click at [457, 347] on select "PDB Bag Grab Low Flow 3 Vol. Purge" at bounding box center [443, 356] width 30 height 19
click at [451, 195] on select "PDB Bag Grab Low Flow 3 Vol. Purge" at bounding box center [443, 204] width 30 height 19
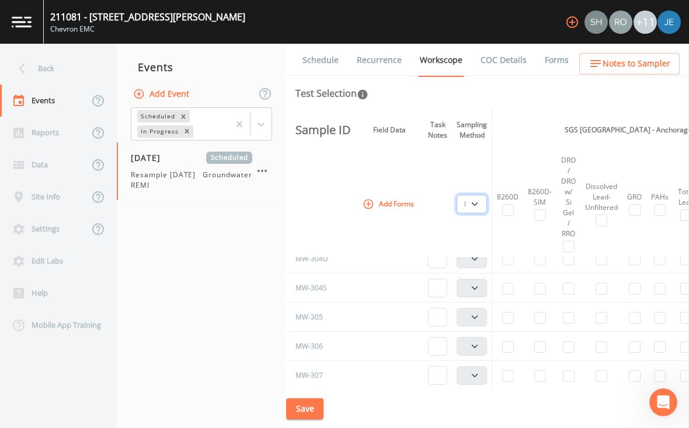
scroll to position [306, 99]
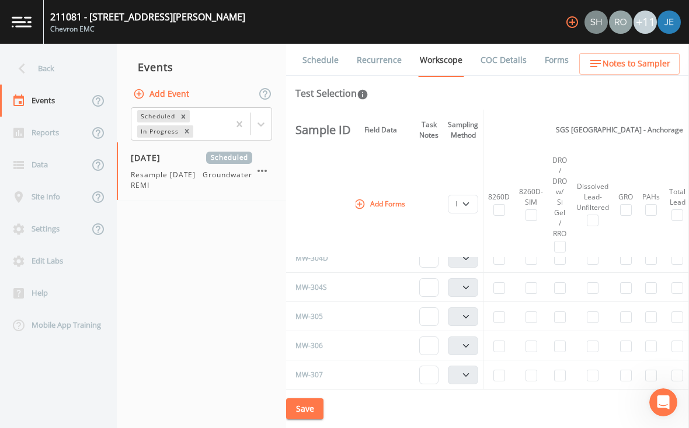
click at [505, 370] on input "checkbox" at bounding box center [499, 376] width 12 height 12
click at [537, 370] on input "checkbox" at bounding box center [531, 376] width 12 height 12
click at [566, 370] on input "checkbox" at bounding box center [560, 376] width 12 height 12
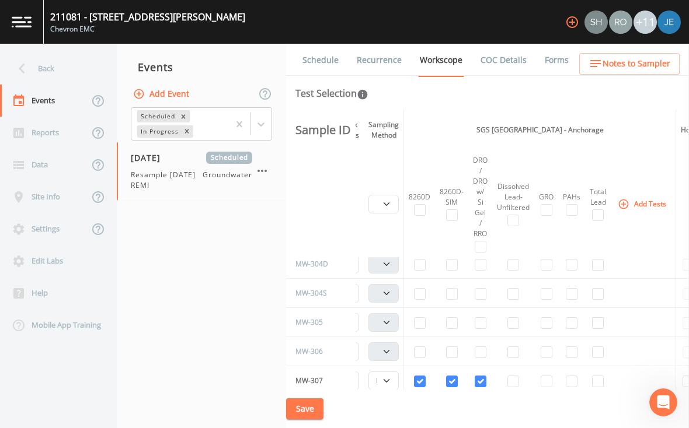
scroll to position [300, 184]
click at [514, 376] on input "checkbox" at bounding box center [508, 382] width 12 height 12
click at [547, 376] on input "checkbox" at bounding box center [541, 382] width 12 height 12
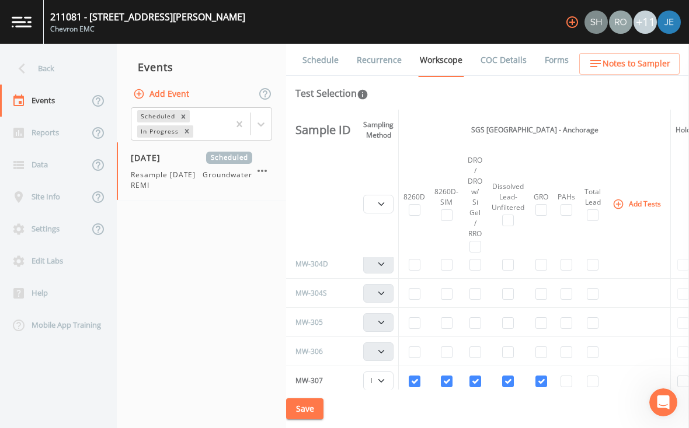
click at [572, 376] on input "checkbox" at bounding box center [566, 382] width 12 height 12
click at [568, 376] on input "checkbox" at bounding box center [566, 382] width 12 height 12
click at [598, 376] on input "checkbox" at bounding box center [593, 382] width 12 height 12
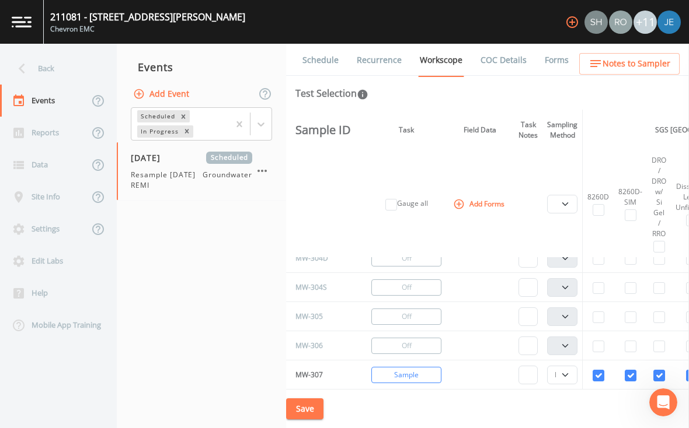
scroll to position [306, 0]
click at [569, 195] on select "PDB Bag Grab Low Flow 3 Vol. Purge" at bounding box center [562, 204] width 30 height 19
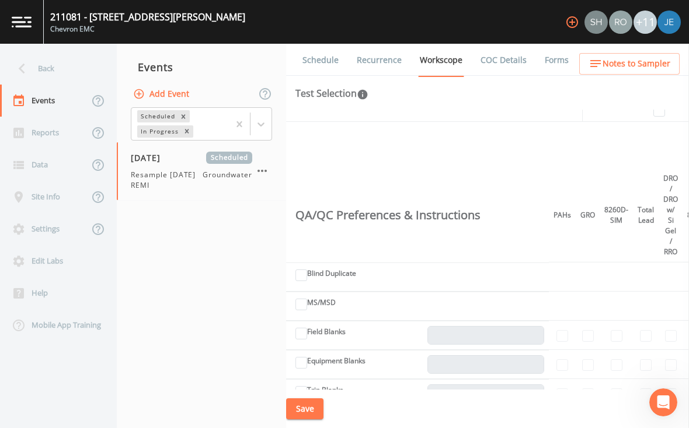
scroll to position [0, 0]
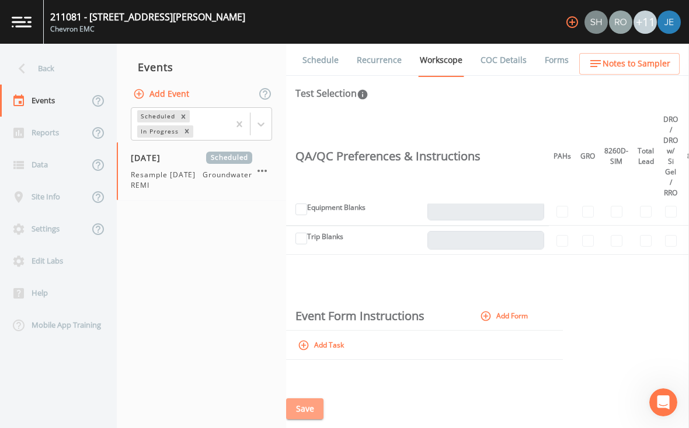
click at [308, 409] on button "Save" at bounding box center [304, 410] width 37 height 22
click at [259, 170] on icon "button" at bounding box center [261, 171] width 9 height 2
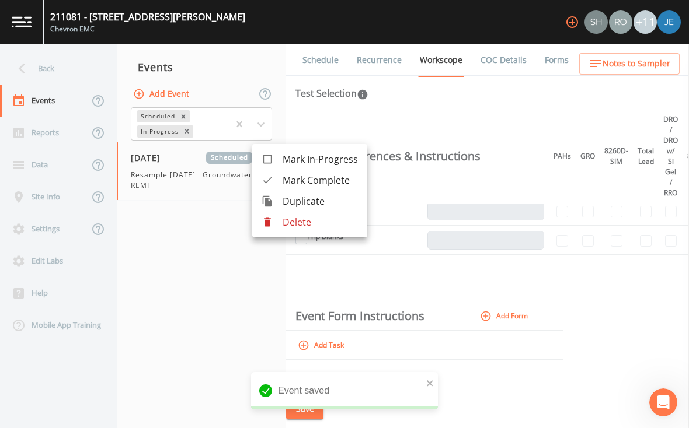
click at [281, 202] on div at bounding box center [272, 202] width 21 height 12
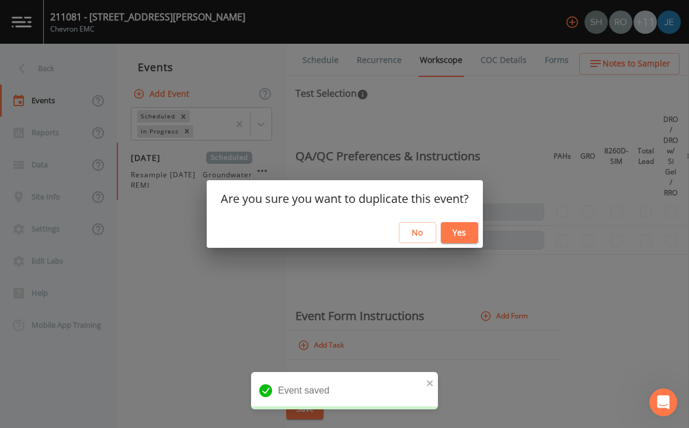
click at [462, 231] on button "Yes" at bounding box center [459, 233] width 37 height 22
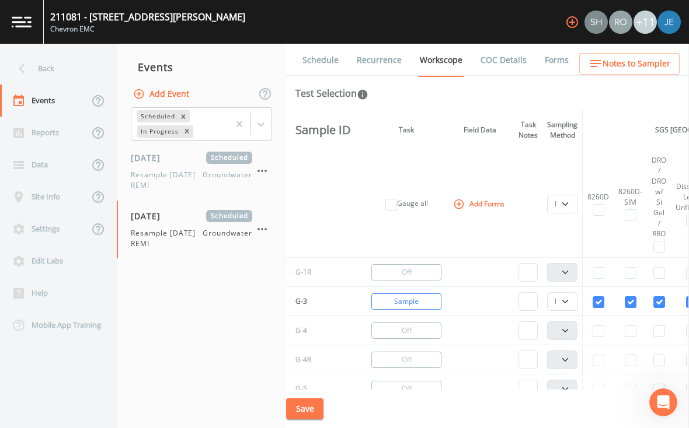
click at [322, 44] on link "Schedule" at bounding box center [321, 60] width 40 height 33
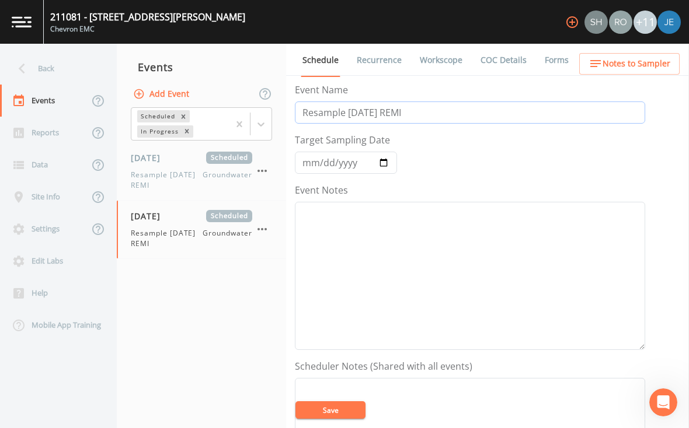
click at [416, 102] on input "Resample Sept25 REMI" at bounding box center [470, 113] width 350 height 22
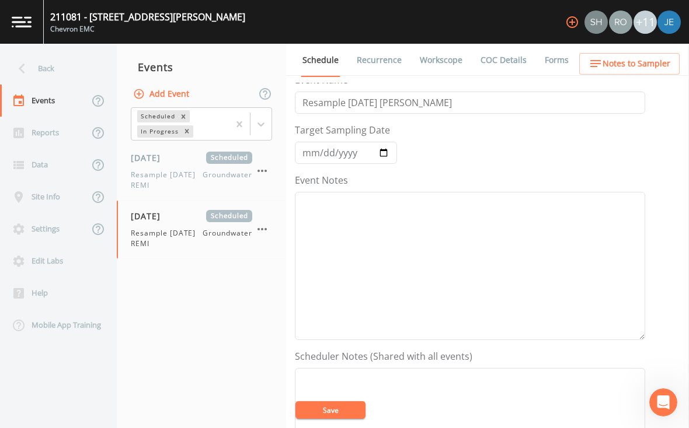
scroll to position [9, 0]
click at [445, 92] on input "Resample Sept25 GEOFF" at bounding box center [470, 103] width 350 height 22
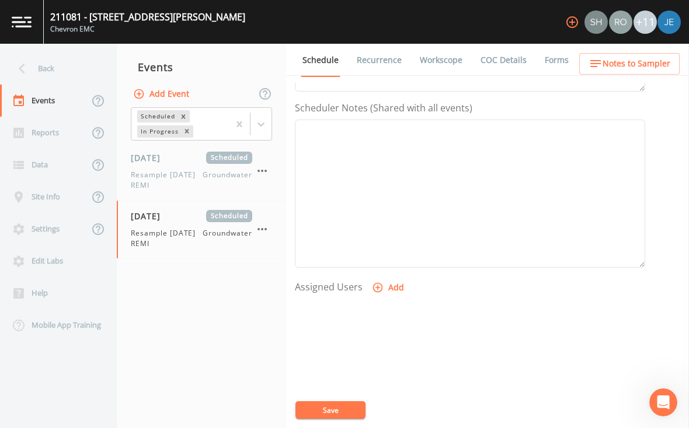
scroll to position [286, 0]
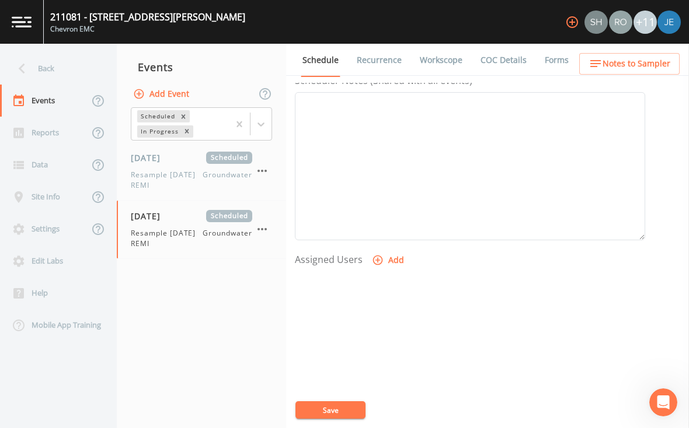
click at [395, 250] on button "Add" at bounding box center [389, 261] width 39 height 22
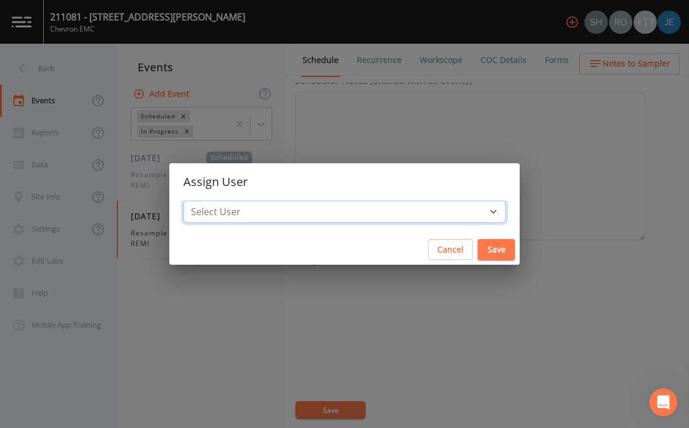
click at [395, 210] on select "Select User Shannon Thompson Roxanne Russell Craig Wilson River Shoemake Sydney…" at bounding box center [344, 212] width 322 height 22
click at [478, 251] on button "Save" at bounding box center [496, 250] width 37 height 22
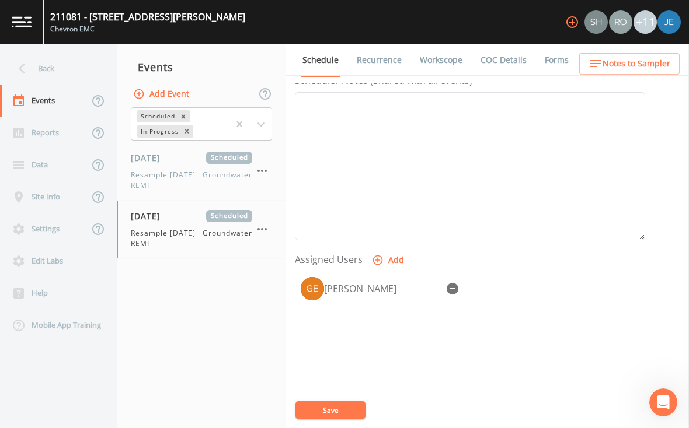
click at [333, 406] on button "Save" at bounding box center [330, 411] width 70 height 18
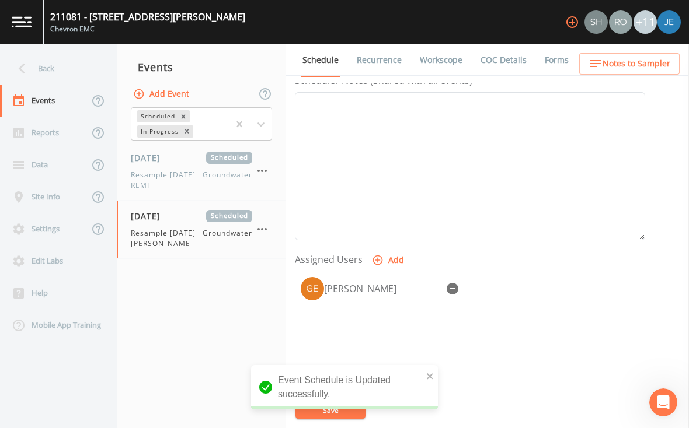
click at [194, 152] on div "09/24/2025 Scheduled Resample Sept25 REMI Groundwater" at bounding box center [191, 171] width 121 height 39
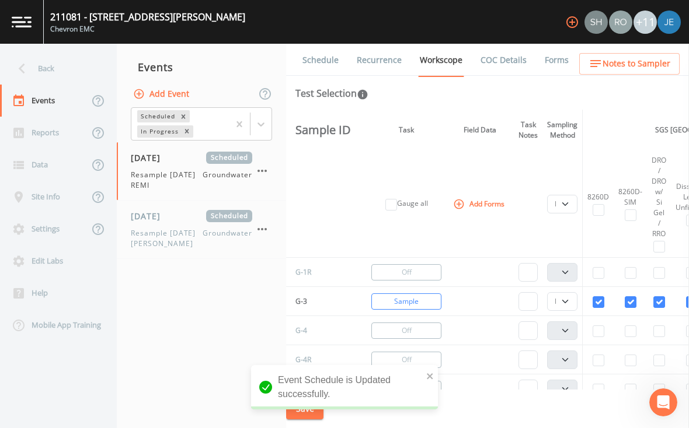
click at [318, 46] on link "Schedule" at bounding box center [321, 60] width 40 height 33
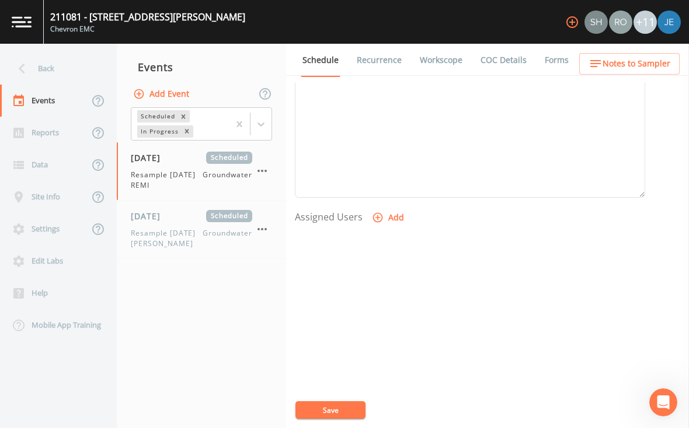
scroll to position [327, 0]
click at [388, 208] on button "Add" at bounding box center [389, 219] width 39 height 22
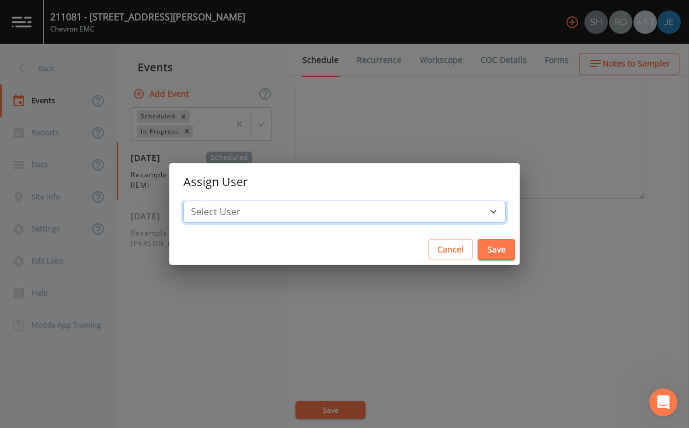
click at [398, 214] on select "Select User Shannon Thompson Roxanne Russell Craig Wilson River Shoemake Sydney…" at bounding box center [344, 212] width 322 height 22
click at [478, 247] on button "Save" at bounding box center [496, 250] width 37 height 22
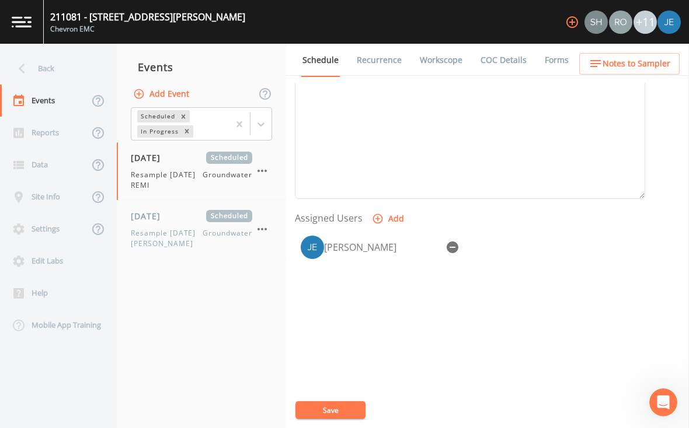
click at [348, 402] on button "Save" at bounding box center [330, 411] width 70 height 18
